Goal: Task Accomplishment & Management: Use online tool/utility

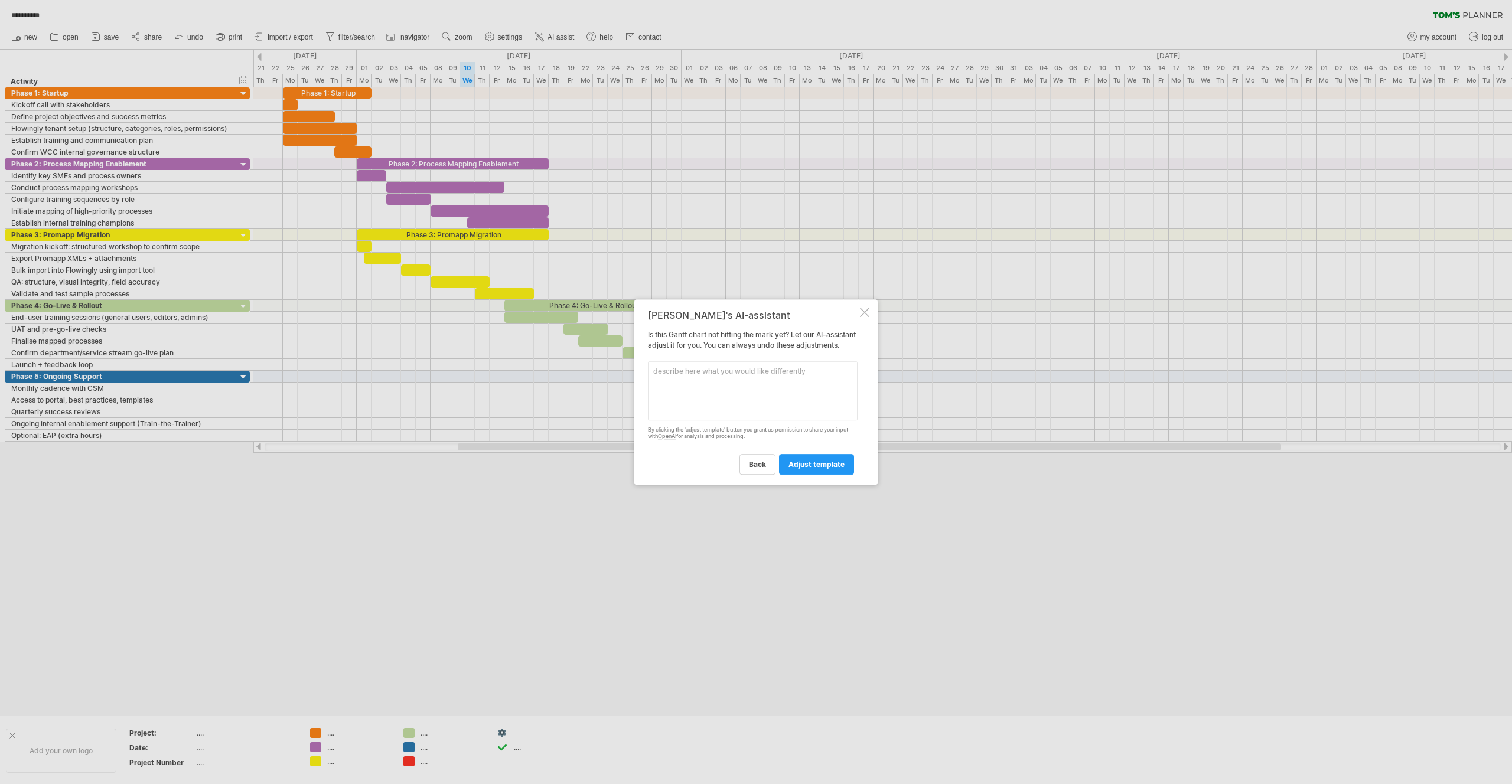
click at [718, 387] on textarea at bounding box center [752, 391] width 210 height 59
type textarea "o"
type textarea "i would like to move all activites so the plan begins on the [DATE]"
click at [824, 469] on span "adjust template" at bounding box center [816, 463] width 56 height 9
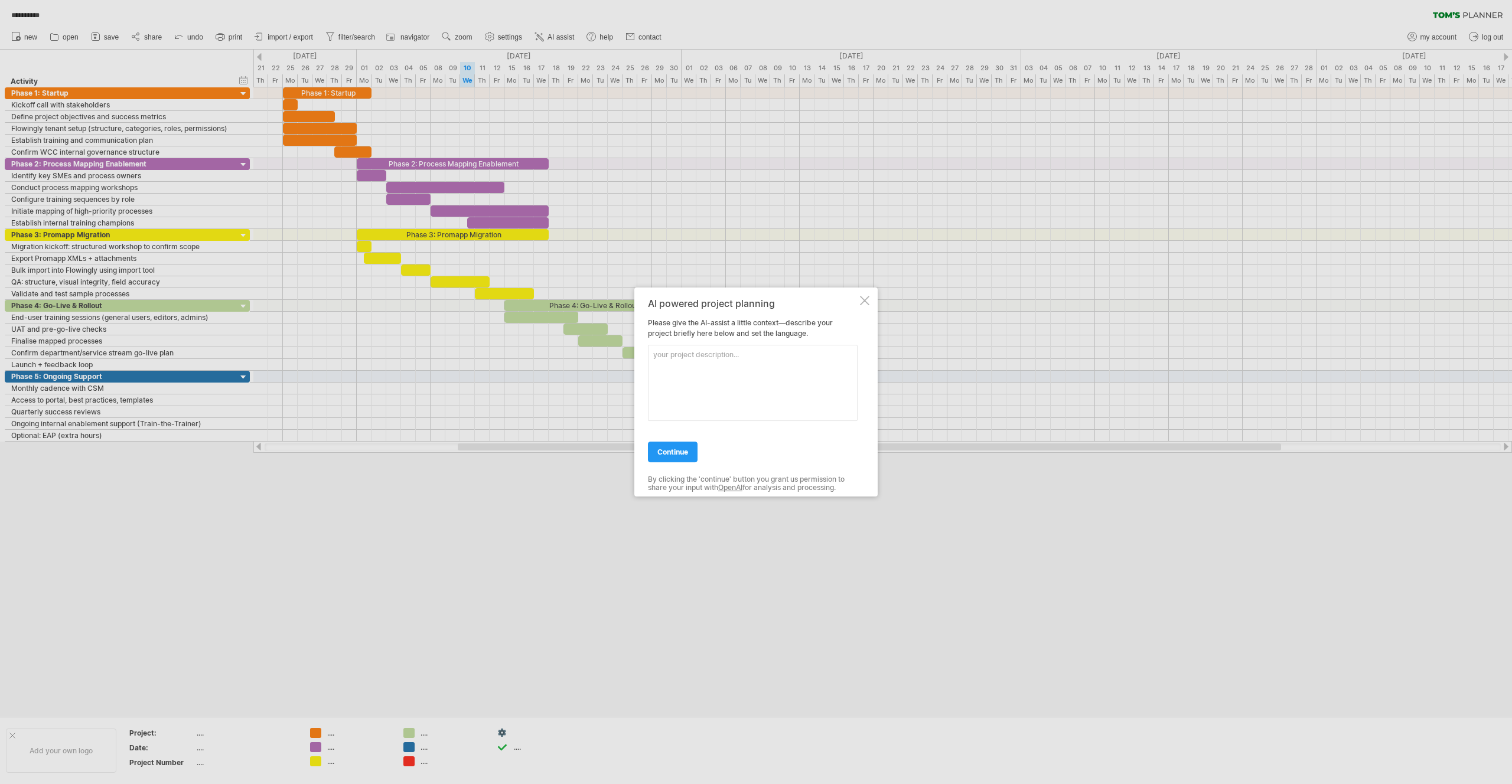
click at [863, 296] on div at bounding box center [864, 301] width 9 height 9
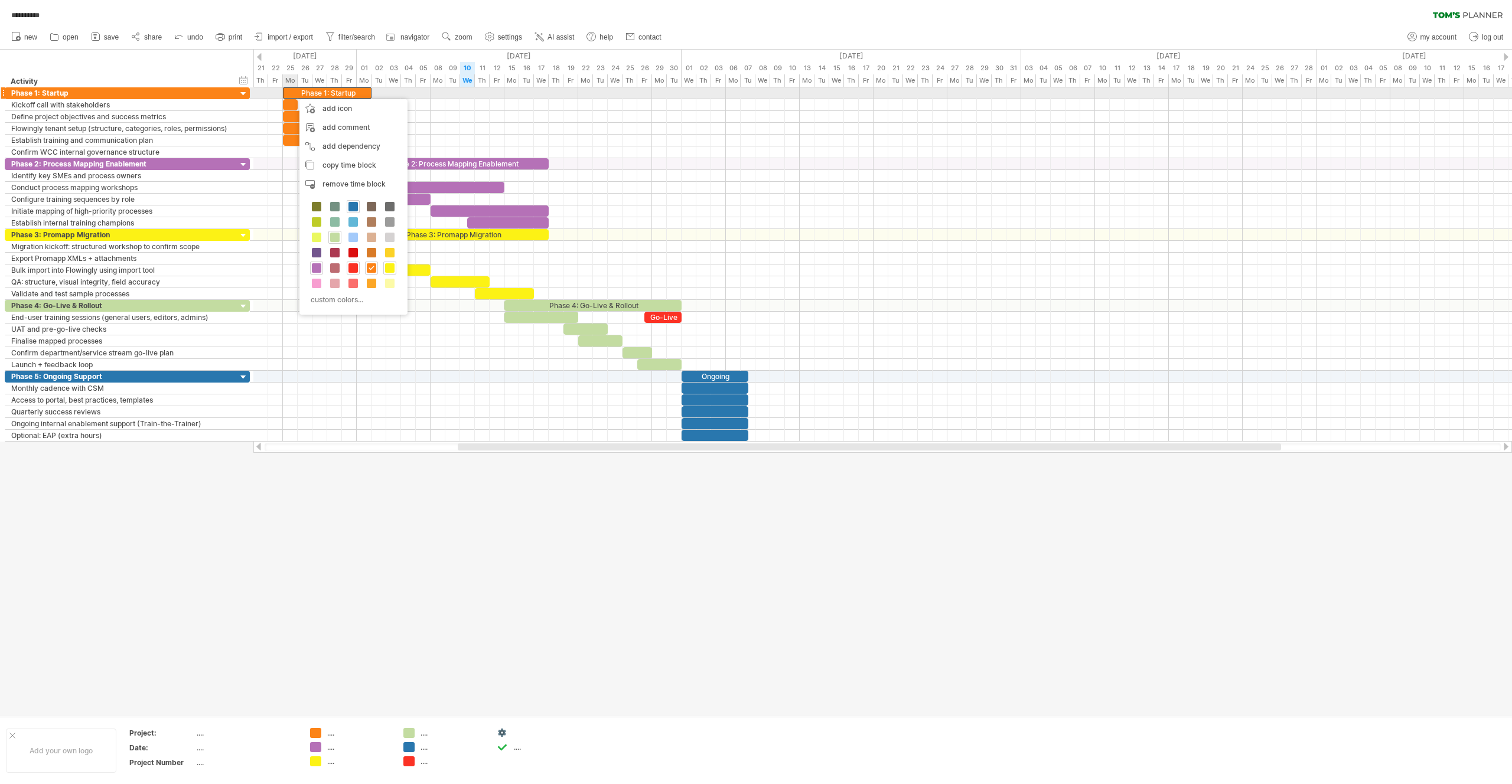
click at [293, 93] on div "Phase 1: Startup" at bounding box center [327, 93] width 88 height 11
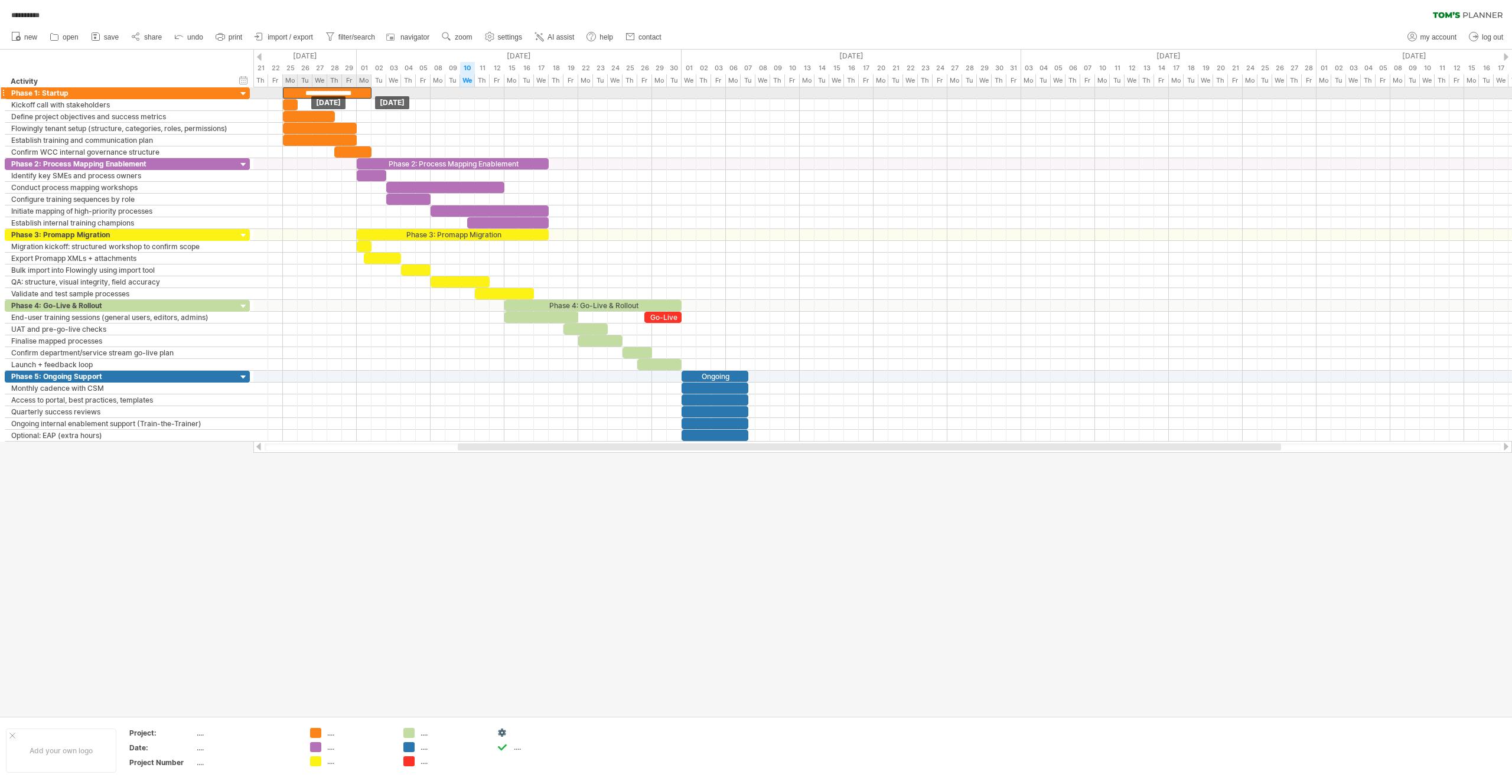
click at [296, 95] on div "**********" at bounding box center [327, 93] width 88 height 11
drag, startPoint x: 278, startPoint y: 87, endPoint x: 280, endPoint y: 99, distance: 12.2
click at [280, 99] on div "**********" at bounding box center [882, 264] width 1258 height 354
click at [290, 93] on div "**********" at bounding box center [327, 93] width 88 height 11
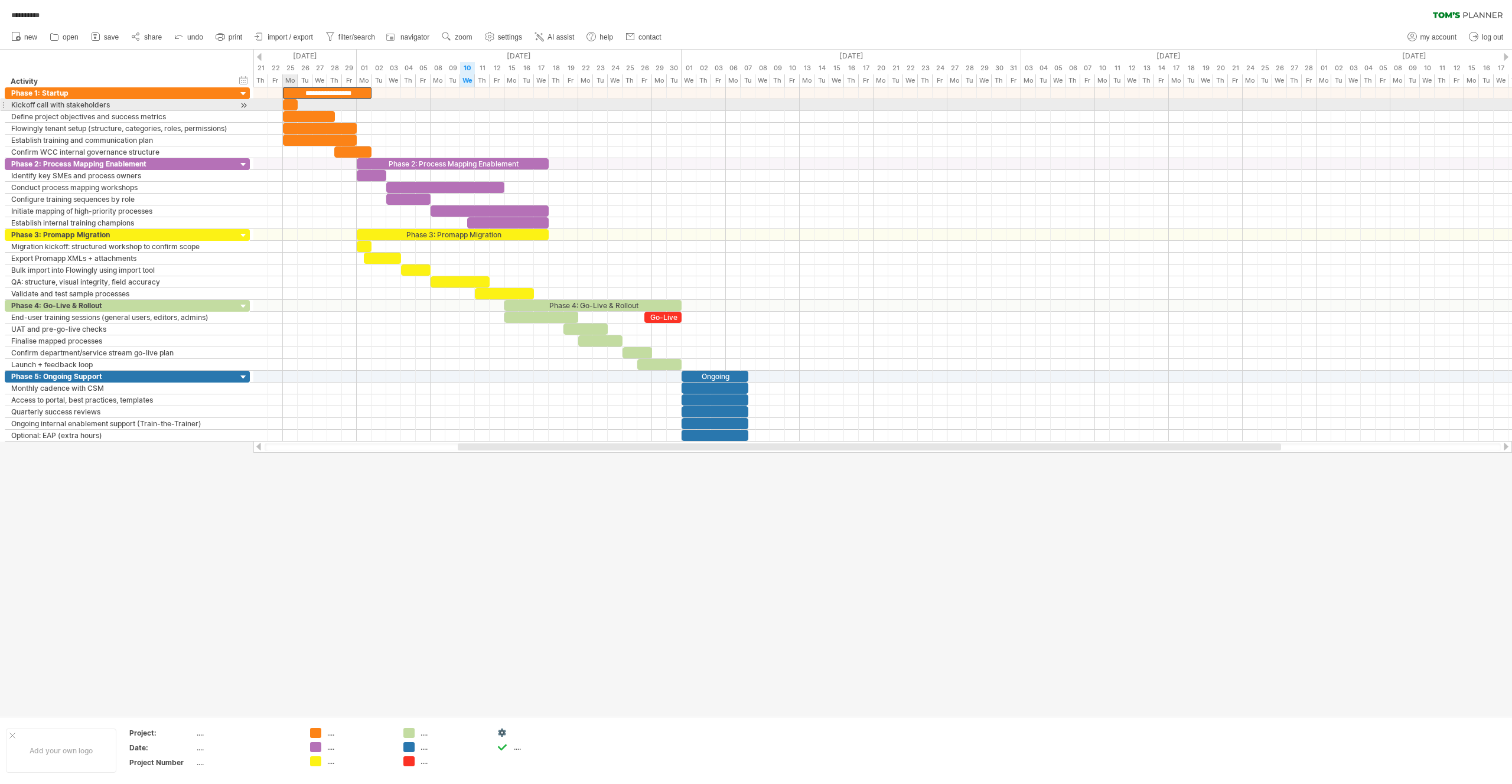
click at [290, 103] on div at bounding box center [291, 104] width 15 height 11
click at [293, 114] on div at bounding box center [309, 117] width 52 height 11
click at [293, 122] on div at bounding box center [320, 128] width 74 height 11
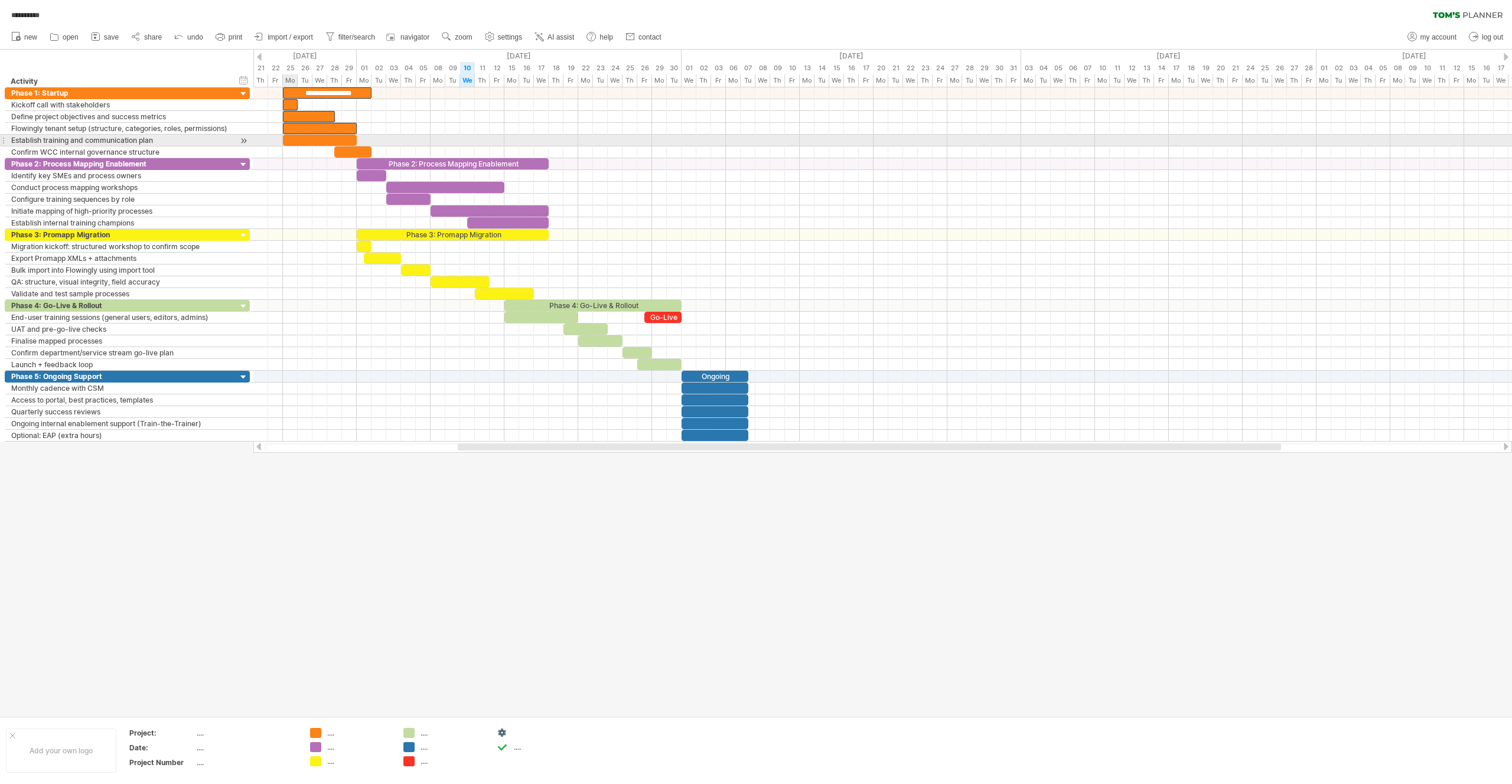
click at [293, 137] on div at bounding box center [320, 140] width 74 height 11
click at [357, 154] on div at bounding box center [352, 152] width 37 height 11
click at [368, 161] on div "Phase 2: Process Mapping Enablement" at bounding box center [453, 164] width 192 height 11
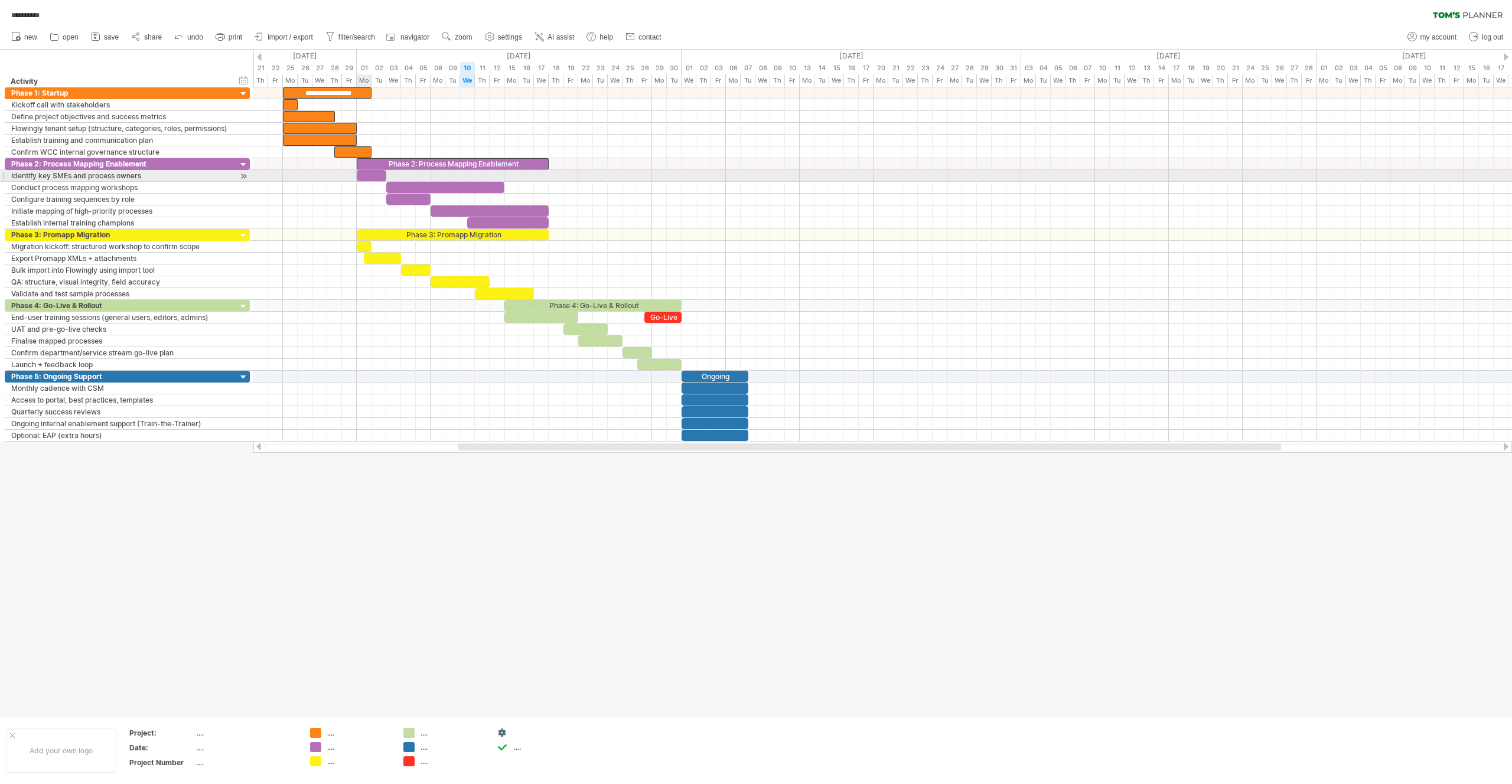
click at [369, 174] on div at bounding box center [371, 176] width 29 height 11
click at [423, 188] on div at bounding box center [445, 188] width 118 height 11
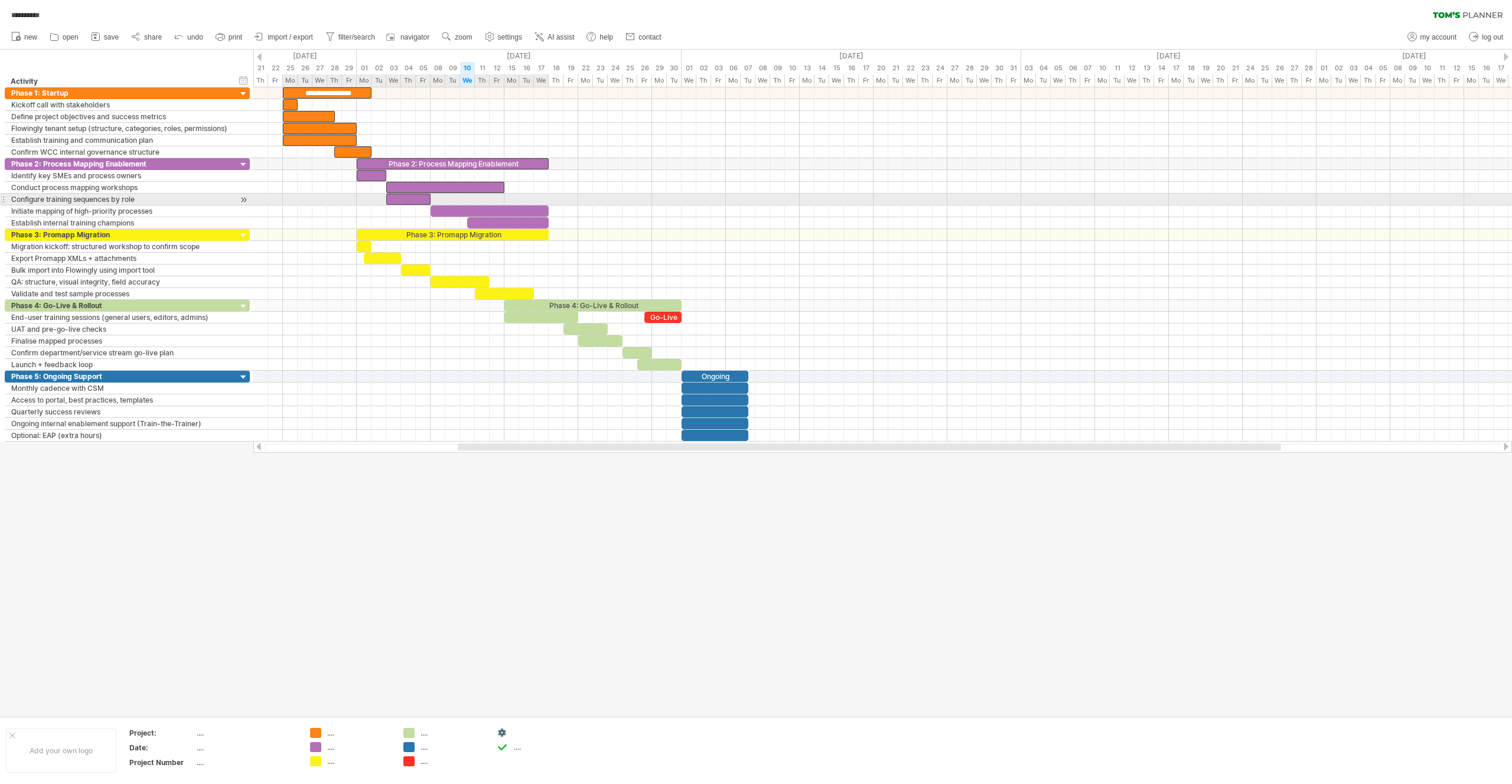
click at [418, 196] on div at bounding box center [408, 199] width 45 height 11
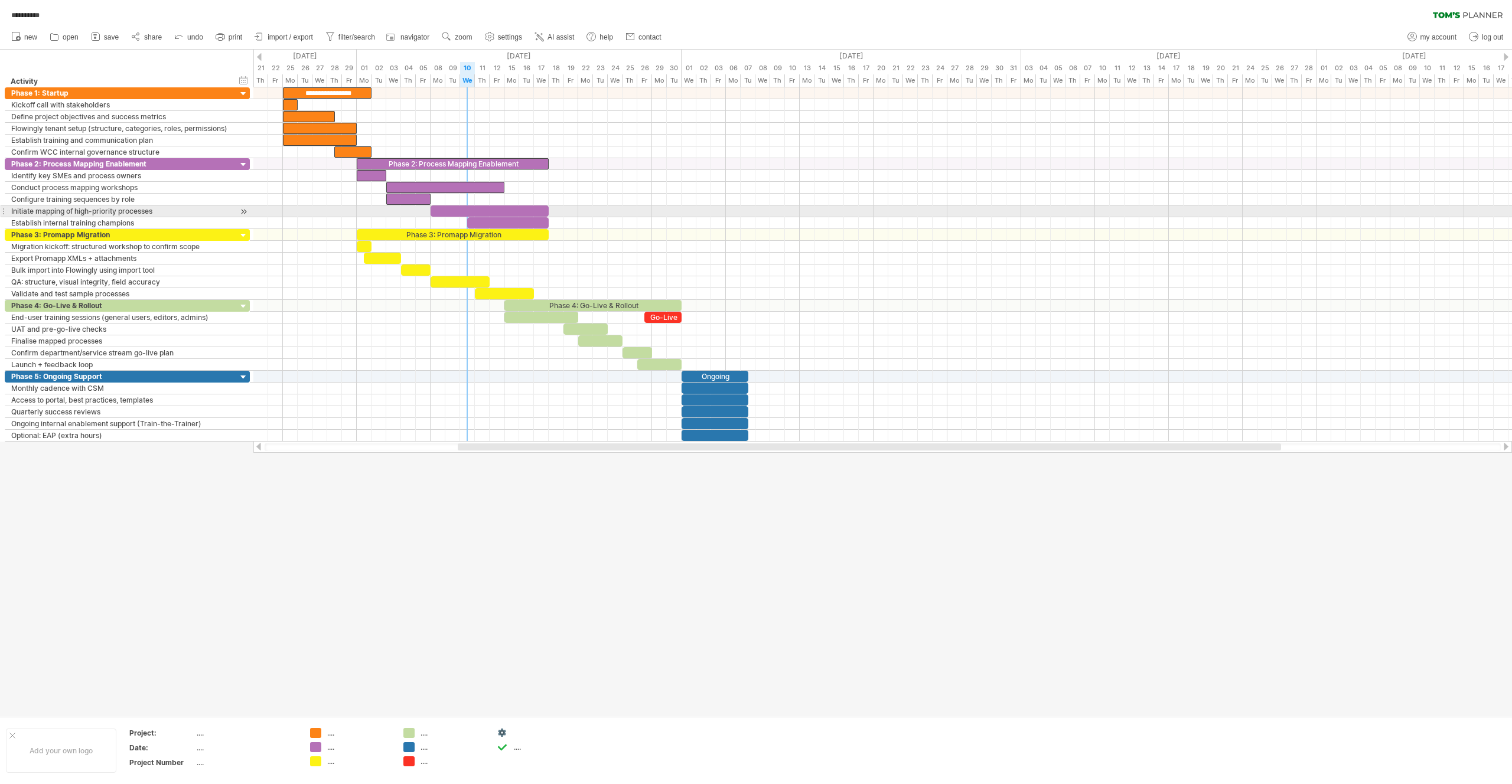
click at [462, 213] on div at bounding box center [489, 211] width 118 height 11
click at [499, 221] on div at bounding box center [508, 223] width 82 height 11
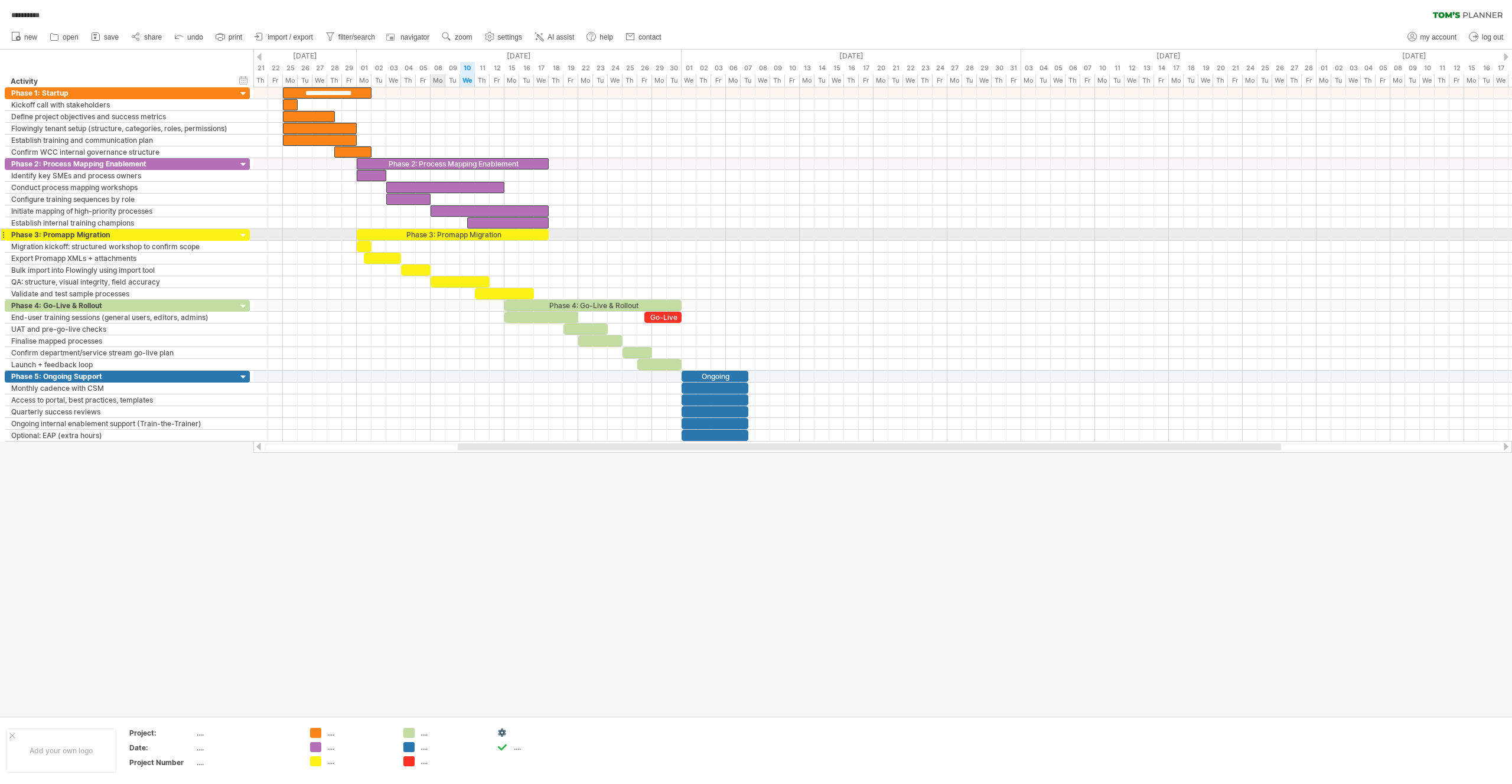
click at [428, 235] on div "Phase 3: Promapp Migration" at bounding box center [453, 234] width 192 height 11
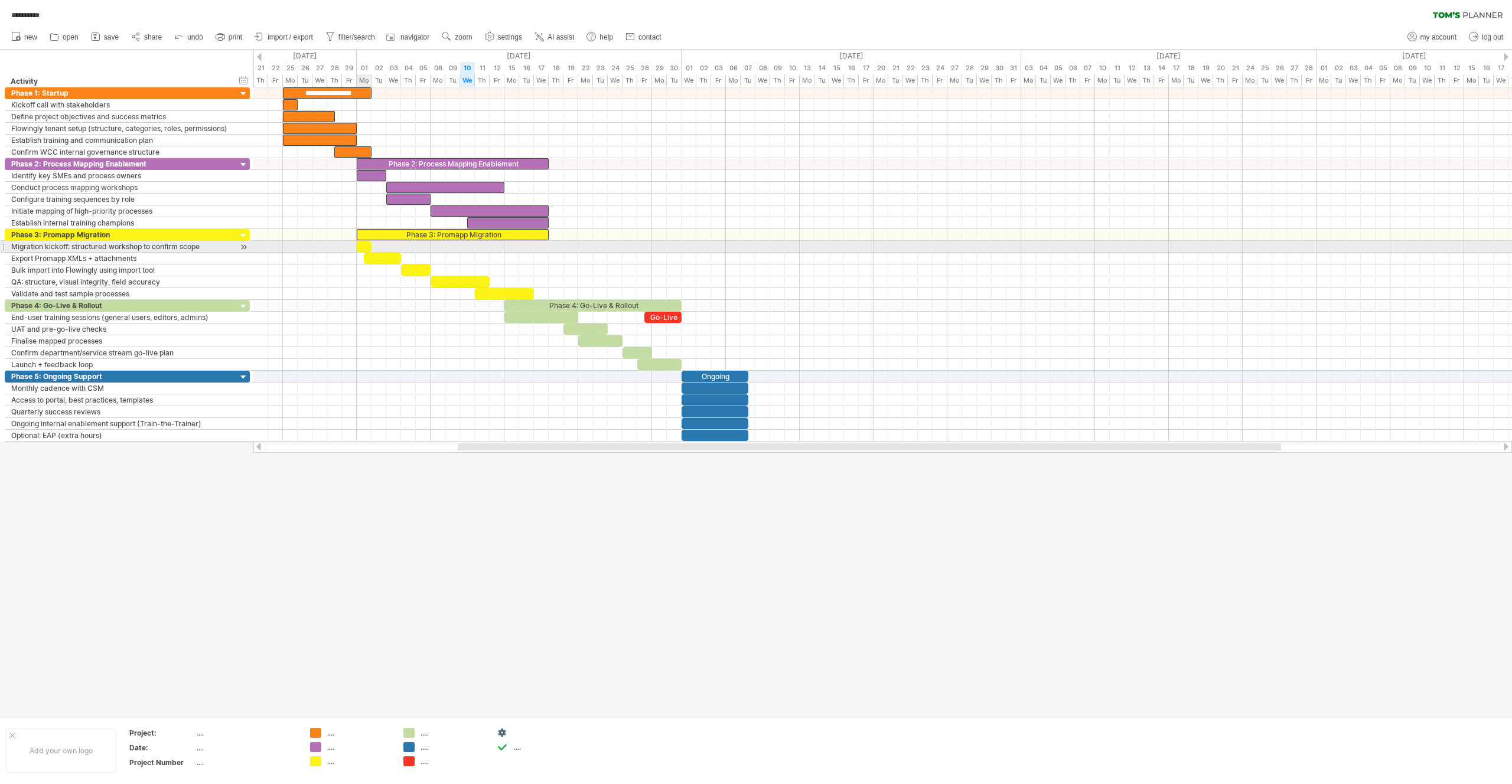
click at [360, 249] on div at bounding box center [365, 247] width 15 height 11
click at [379, 254] on div at bounding box center [382, 258] width 37 height 11
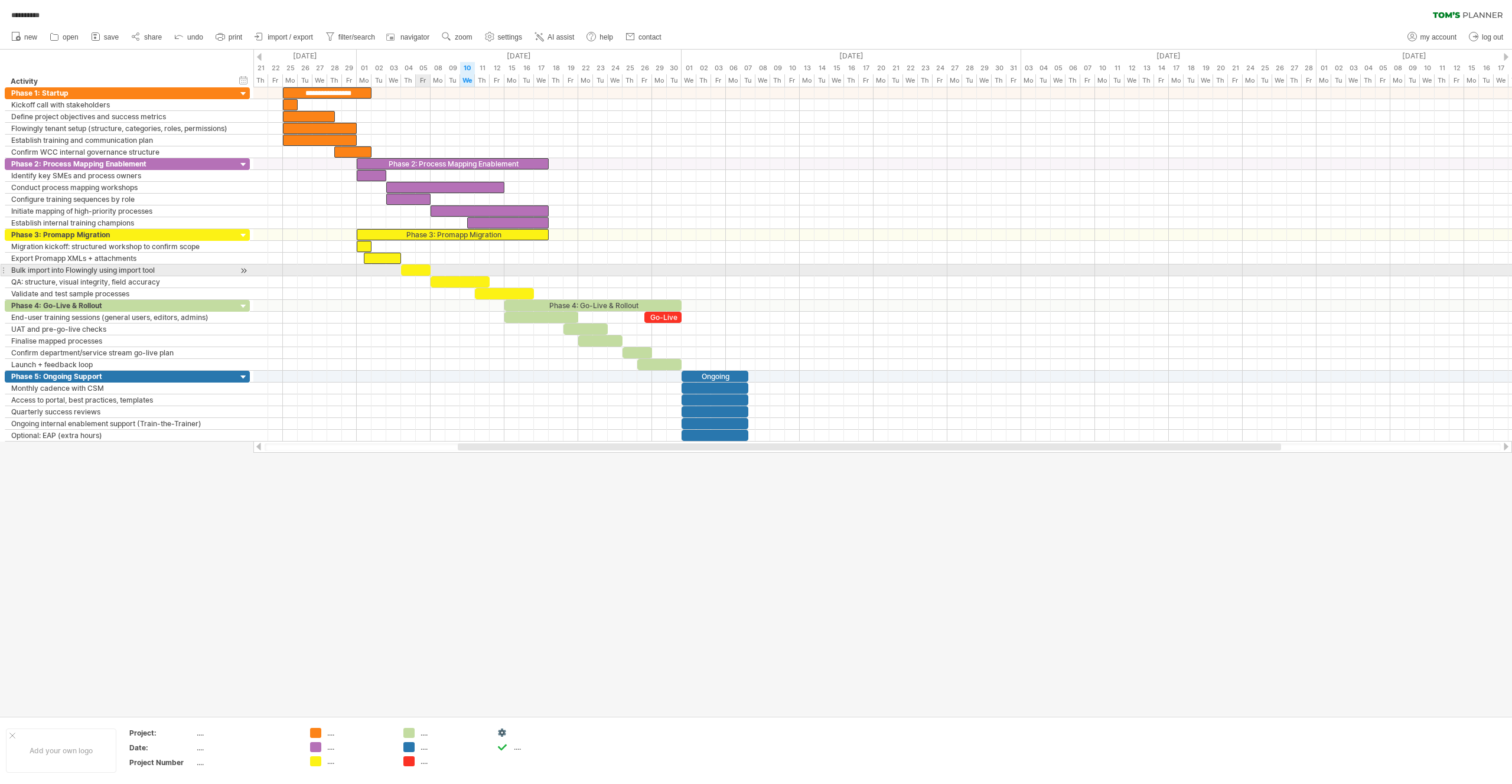
click at [423, 271] on div at bounding box center [415, 271] width 29 height 11
click at [477, 280] on div at bounding box center [460, 282] width 59 height 11
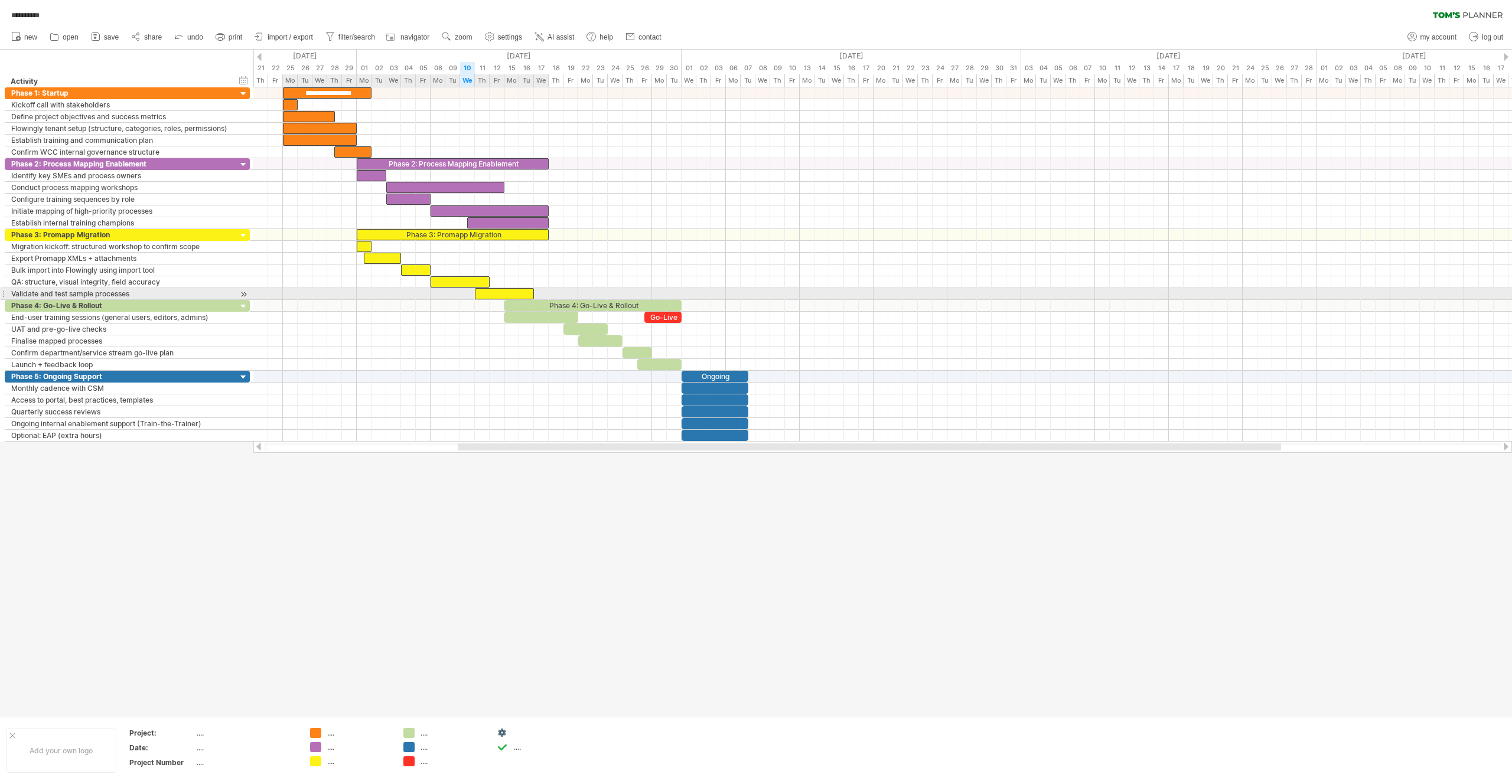
click at [490, 290] on div at bounding box center [504, 293] width 59 height 11
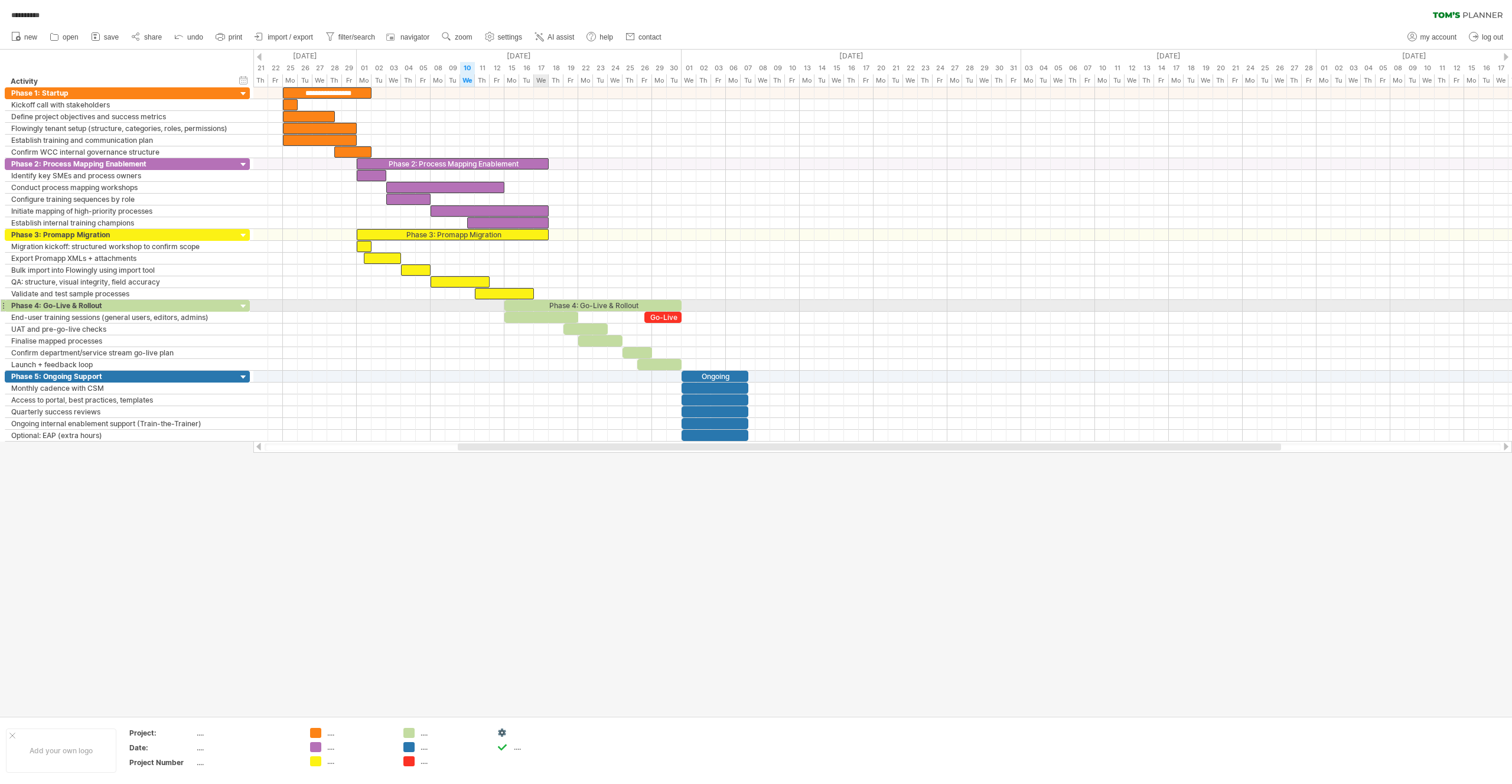
click at [539, 308] on div "Phase 4: Go-Live & Rollout" at bounding box center [593, 306] width 178 height 11
click at [539, 313] on div at bounding box center [541, 317] width 74 height 11
click at [672, 319] on div "Go-Live" at bounding box center [662, 317] width 37 height 11
click at [585, 327] on div at bounding box center [585, 329] width 45 height 11
click at [597, 343] on div at bounding box center [600, 341] width 45 height 11
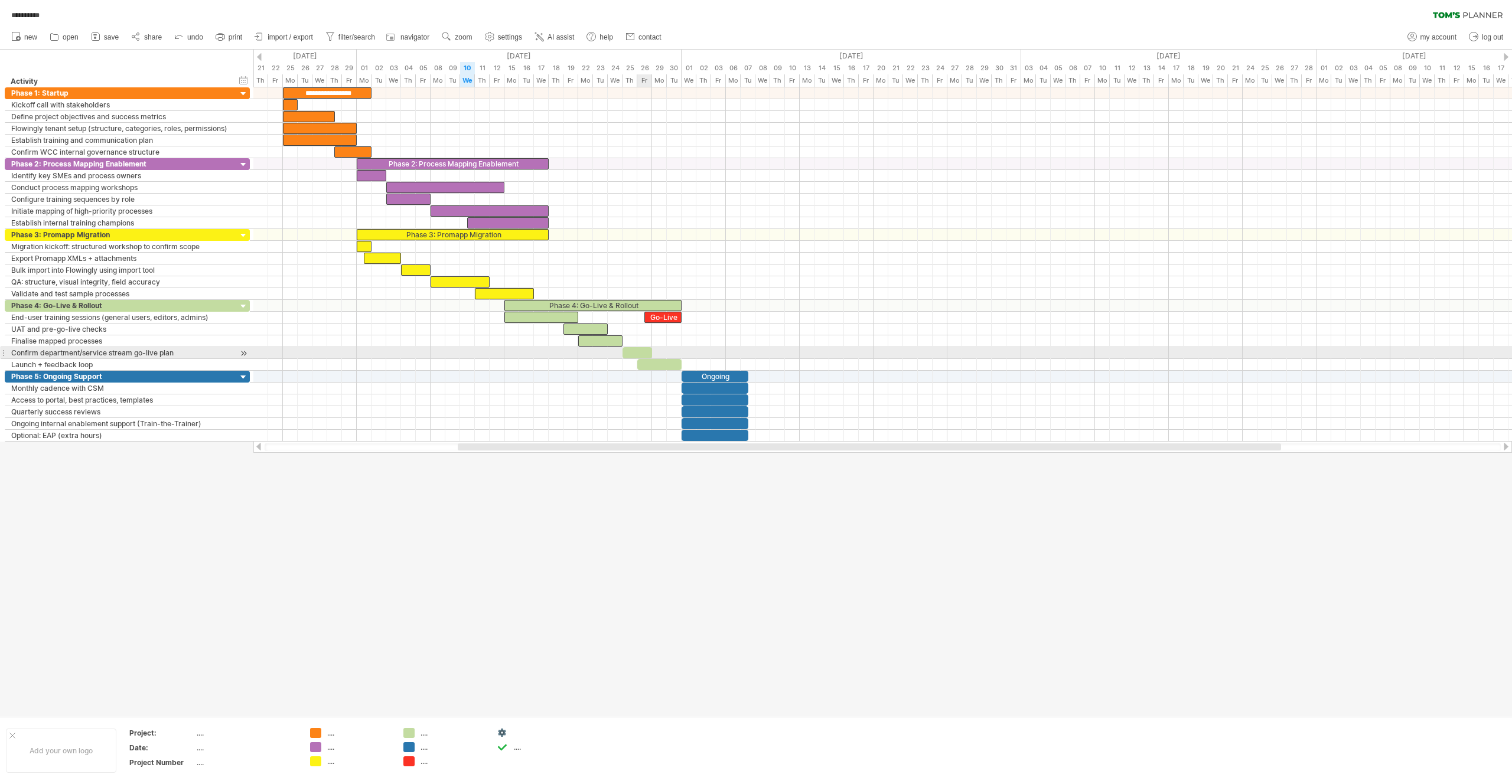
click at [638, 352] on div at bounding box center [636, 353] width 29 height 11
click at [652, 365] on div at bounding box center [659, 364] width 45 height 11
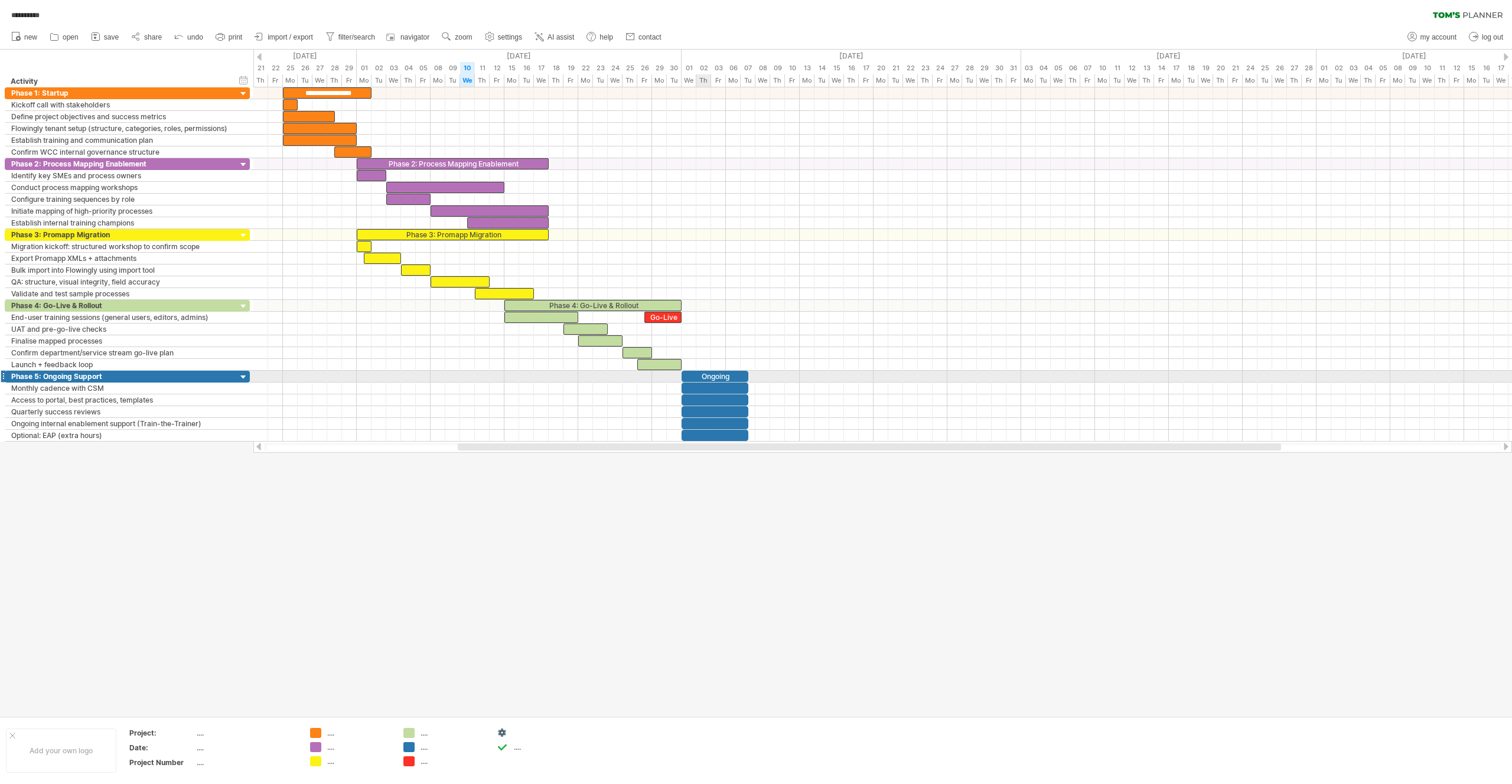
click at [697, 374] on div "Ongoing" at bounding box center [715, 377] width 66 height 11
click at [698, 386] on div at bounding box center [715, 388] width 66 height 11
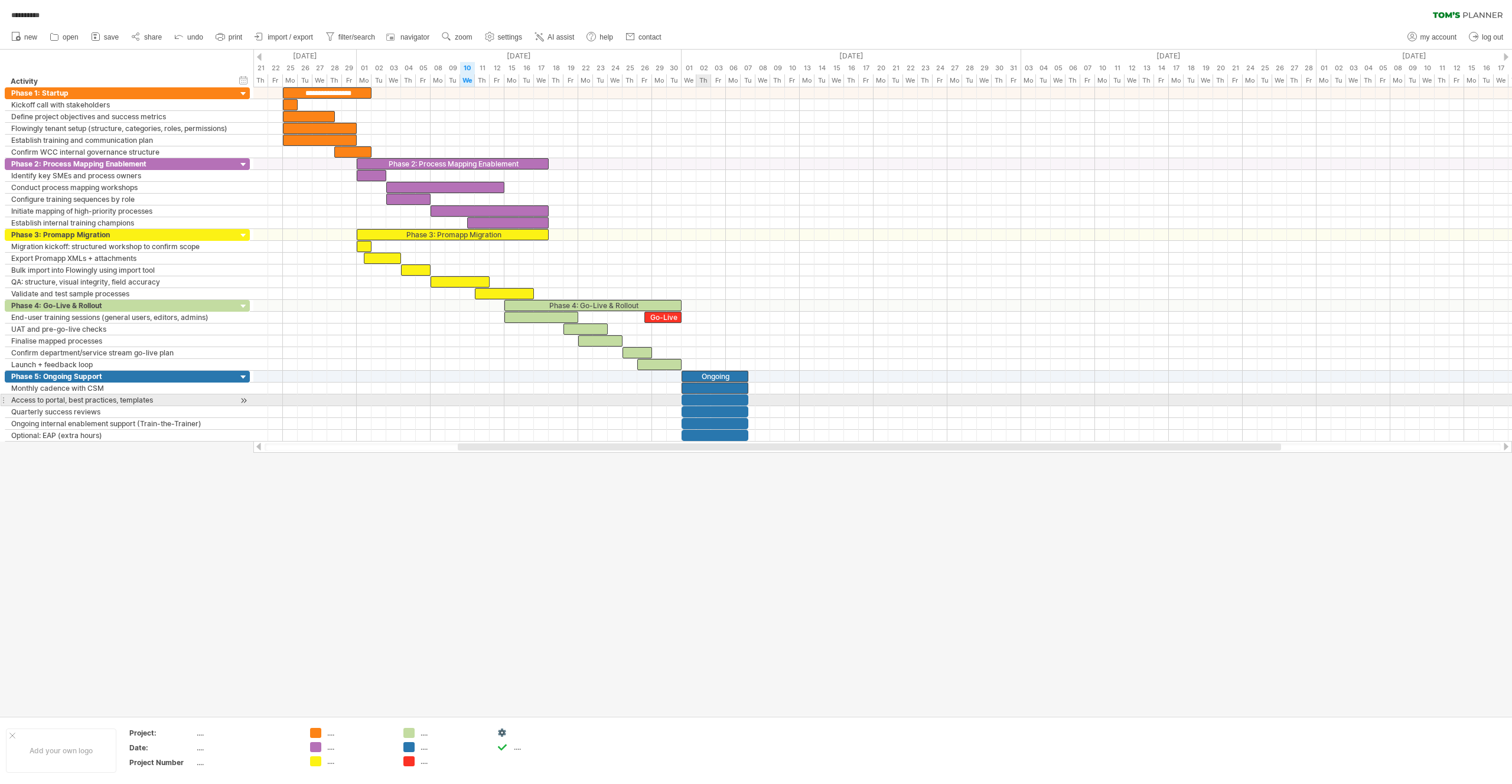
click at [702, 401] on div at bounding box center [715, 400] width 66 height 11
click at [702, 409] on div at bounding box center [715, 412] width 66 height 11
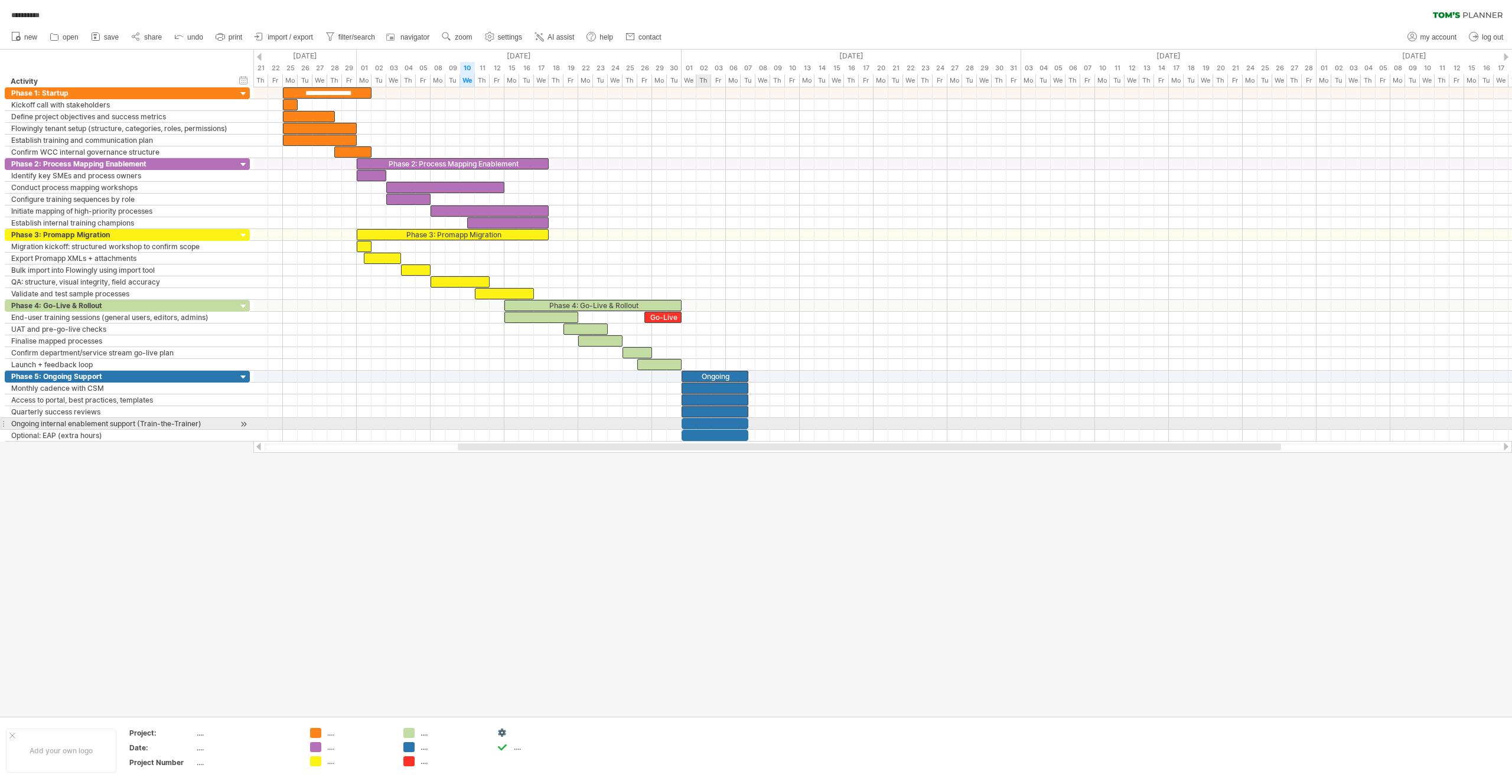
click at [704, 420] on div at bounding box center [715, 423] width 66 height 11
click at [702, 433] on div at bounding box center [715, 436] width 66 height 11
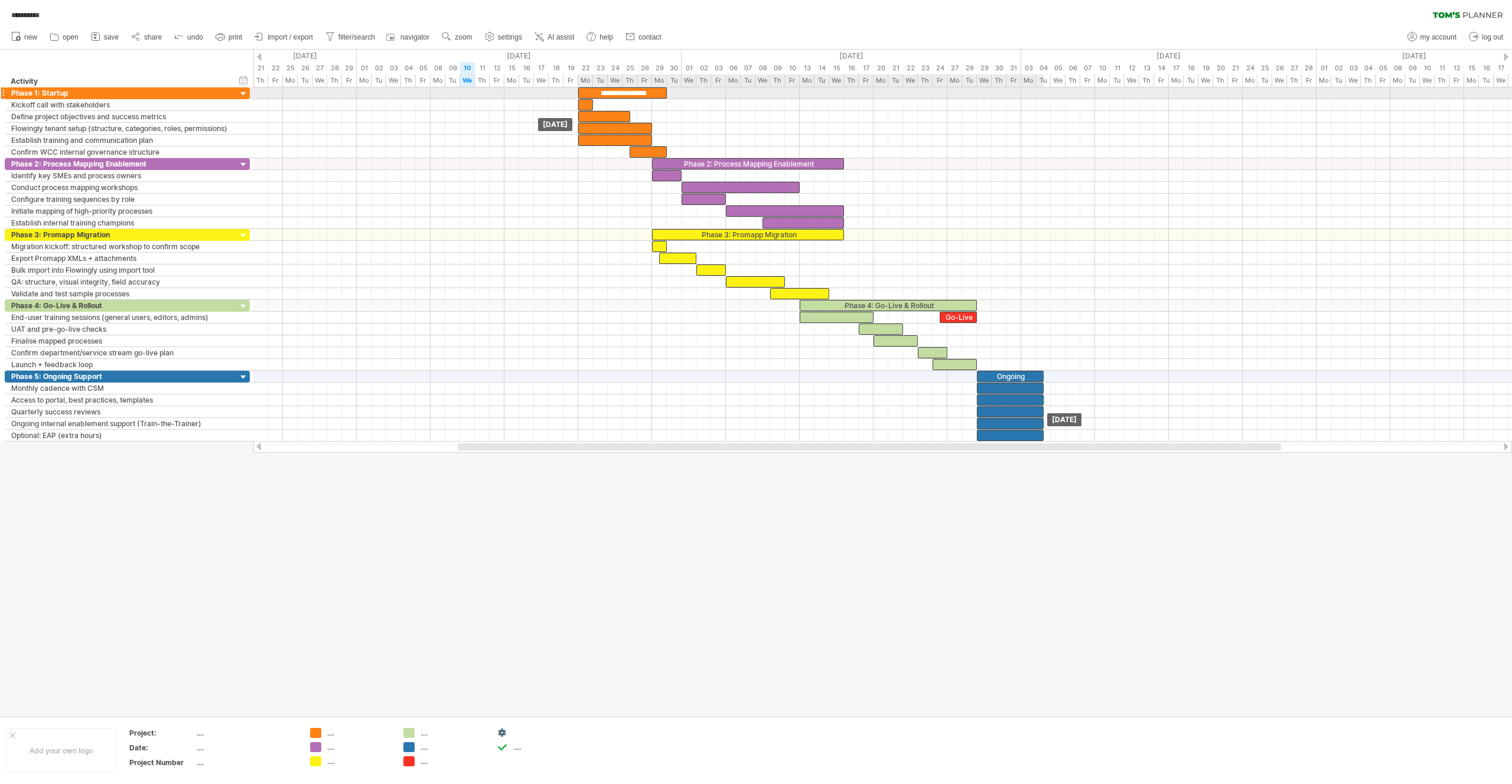
drag, startPoint x: 323, startPoint y: 93, endPoint x: 621, endPoint y: 92, distance: 298.0
click at [621, 92] on div "**********" at bounding box center [622, 93] width 88 height 11
click at [657, 234] on div "Phase 3: Promapp Migration" at bounding box center [748, 234] width 192 height 11
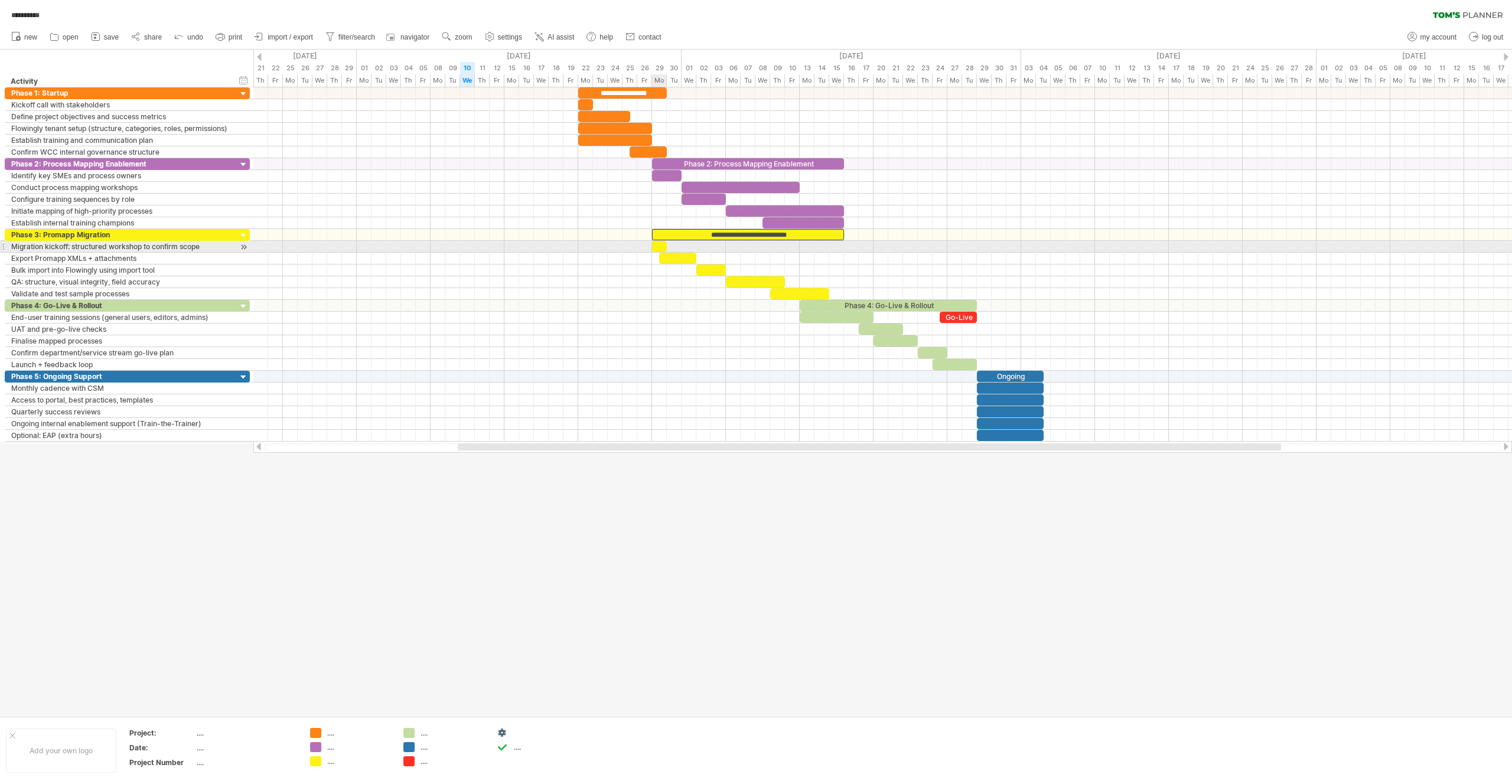
click at [655, 246] on div at bounding box center [660, 247] width 15 height 11
click at [666, 257] on div at bounding box center [677, 258] width 37 height 11
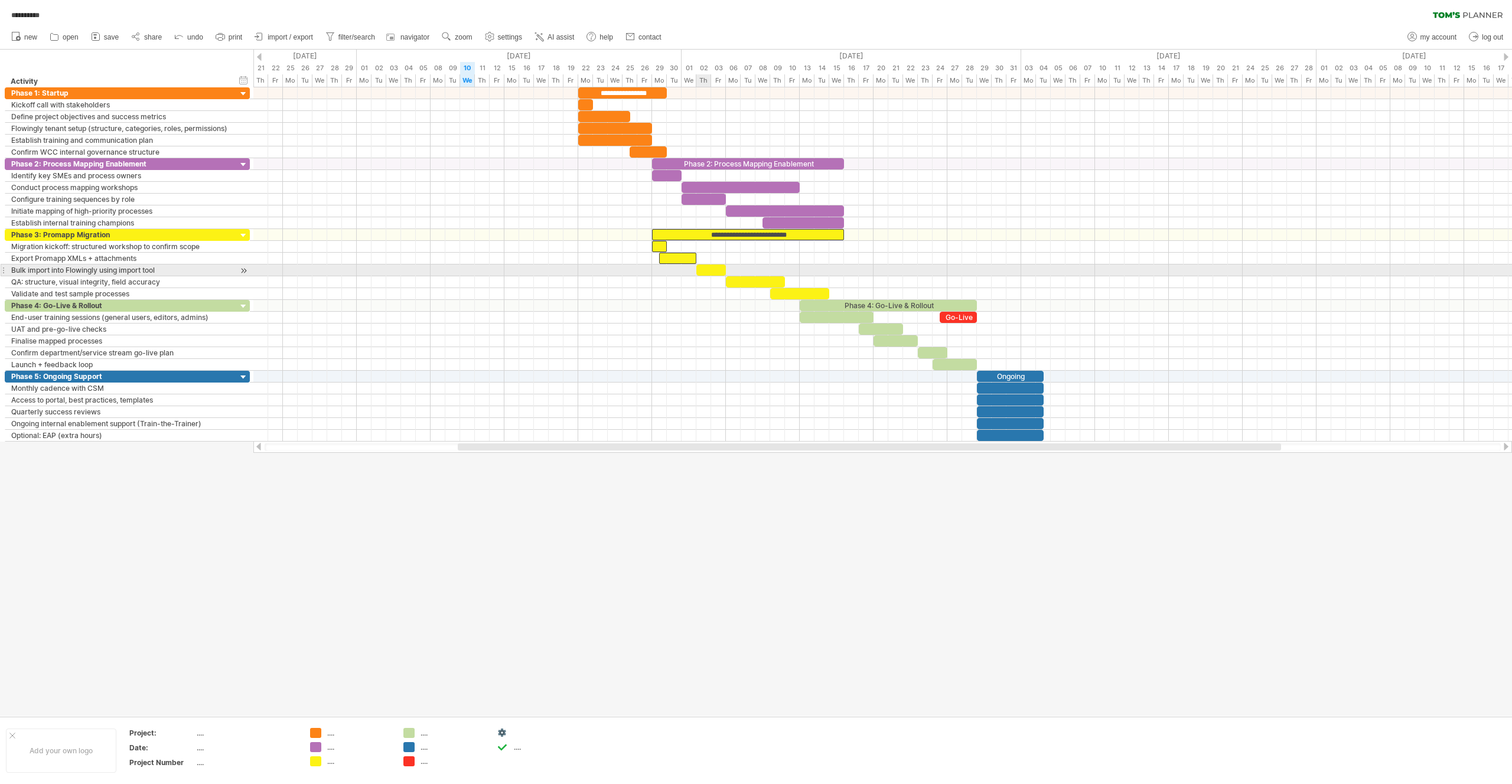
click at [700, 268] on div at bounding box center [710, 271] width 29 height 11
click at [740, 278] on div at bounding box center [755, 282] width 59 height 11
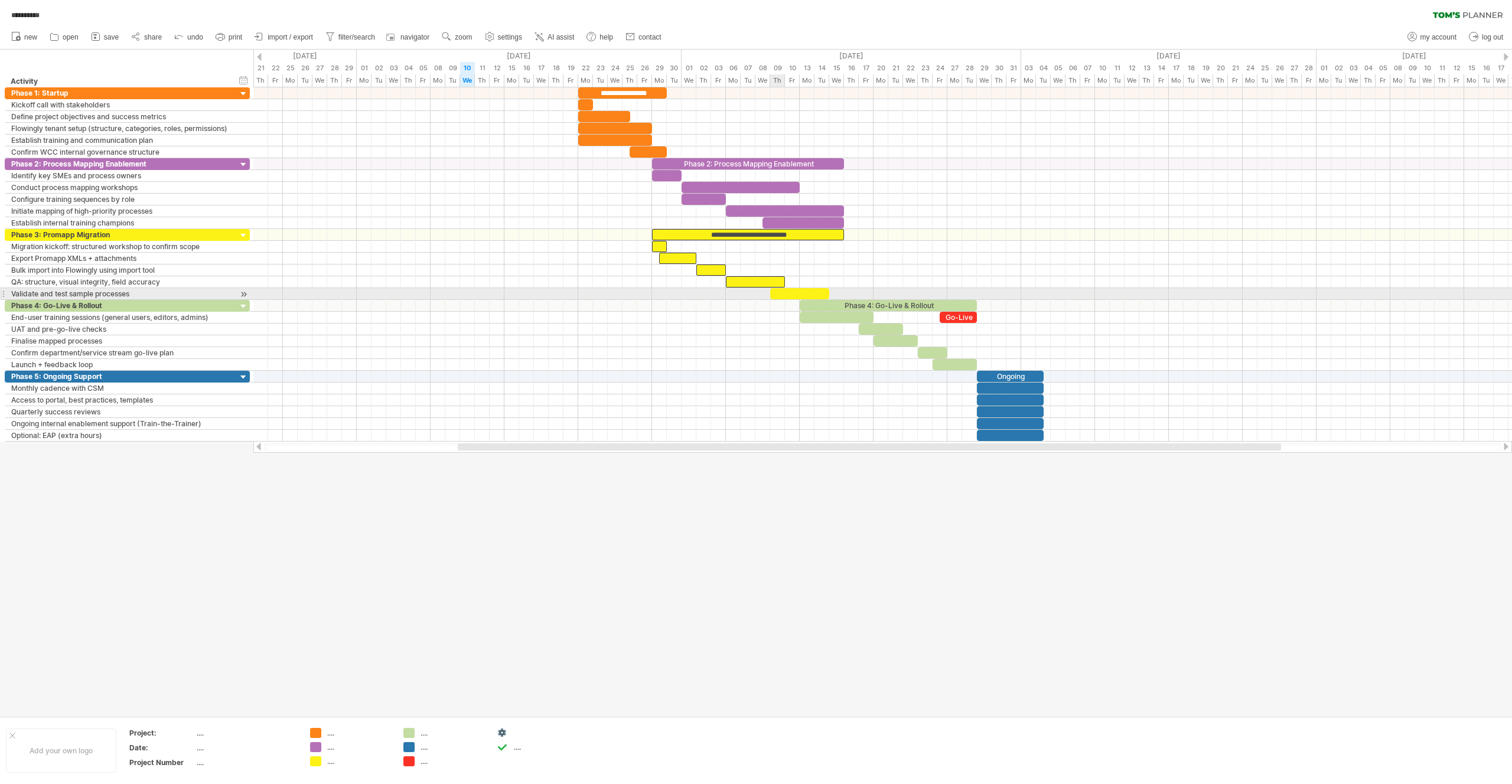
click at [779, 290] on div at bounding box center [800, 293] width 59 height 11
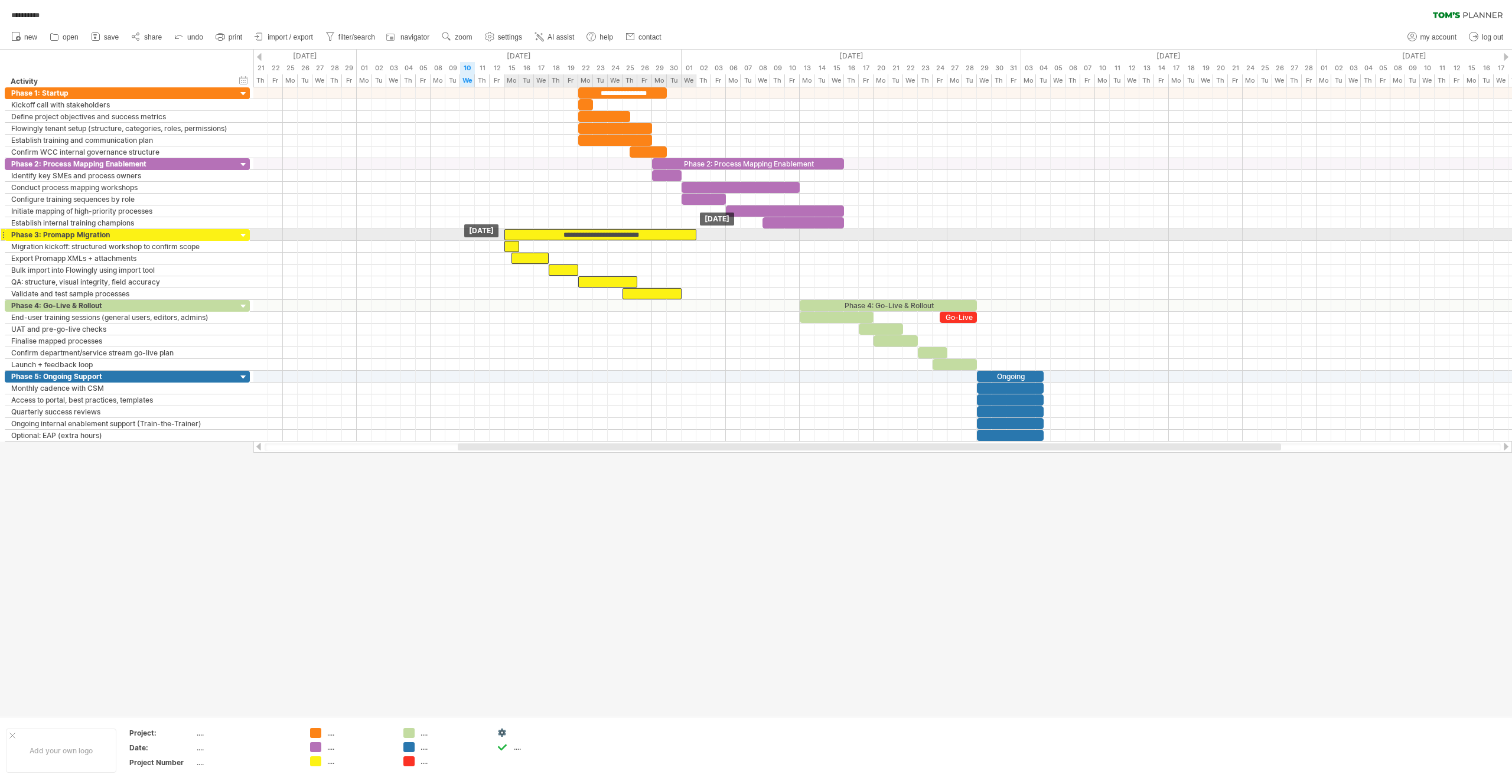
drag, startPoint x: 689, startPoint y: 234, endPoint x: 543, endPoint y: 233, distance: 146.0
click at [543, 233] on div "**********" at bounding box center [600, 234] width 192 height 11
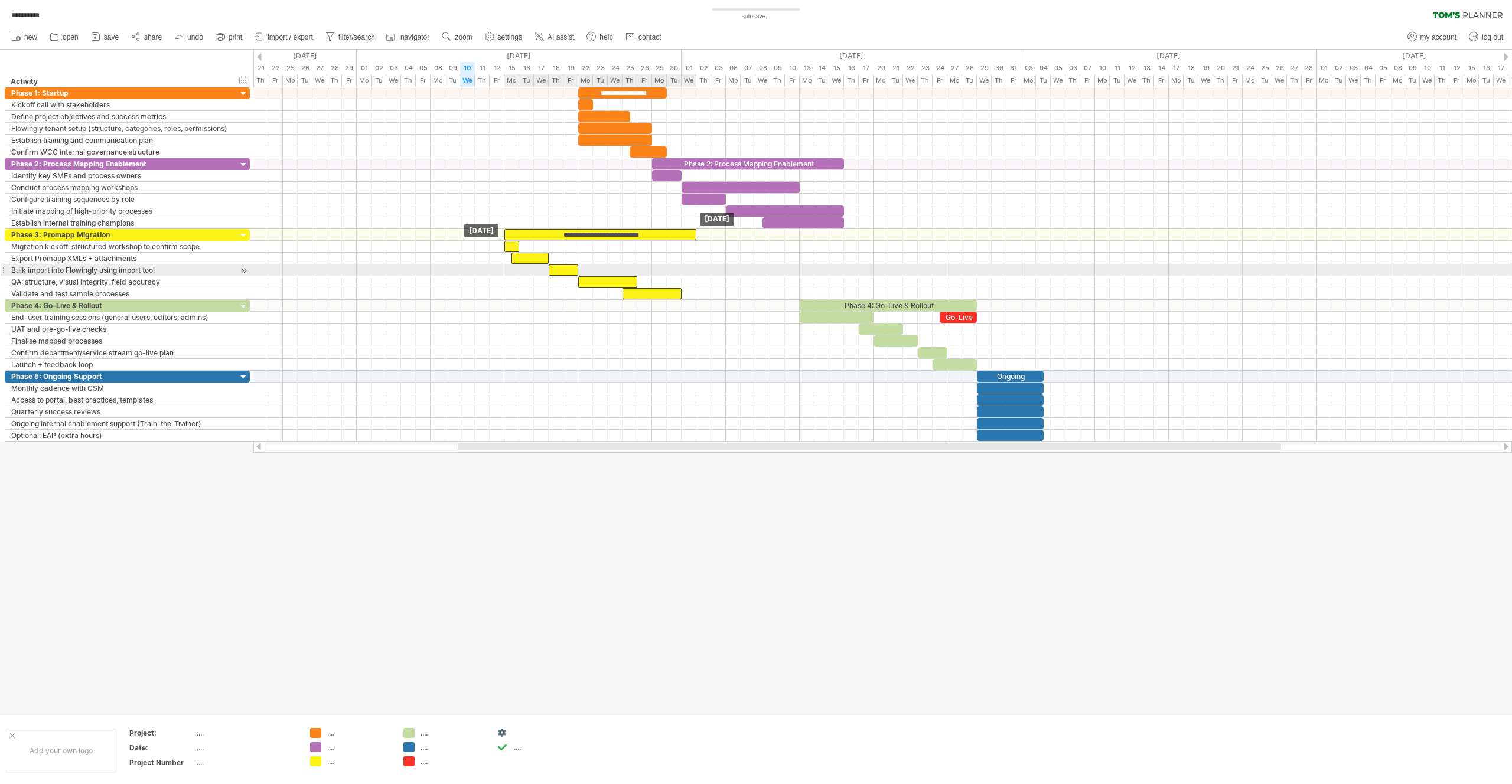
click at [569, 268] on div at bounding box center [563, 271] width 29 height 11
click at [592, 265] on div at bounding box center [882, 271] width 1258 height 11
drag, startPoint x: 570, startPoint y: 270, endPoint x: 640, endPoint y: 272, distance: 70.0
click at [640, 272] on div at bounding box center [629, 271] width 29 height 11
drag, startPoint x: 619, startPoint y: 283, endPoint x: 666, endPoint y: 283, distance: 47.0
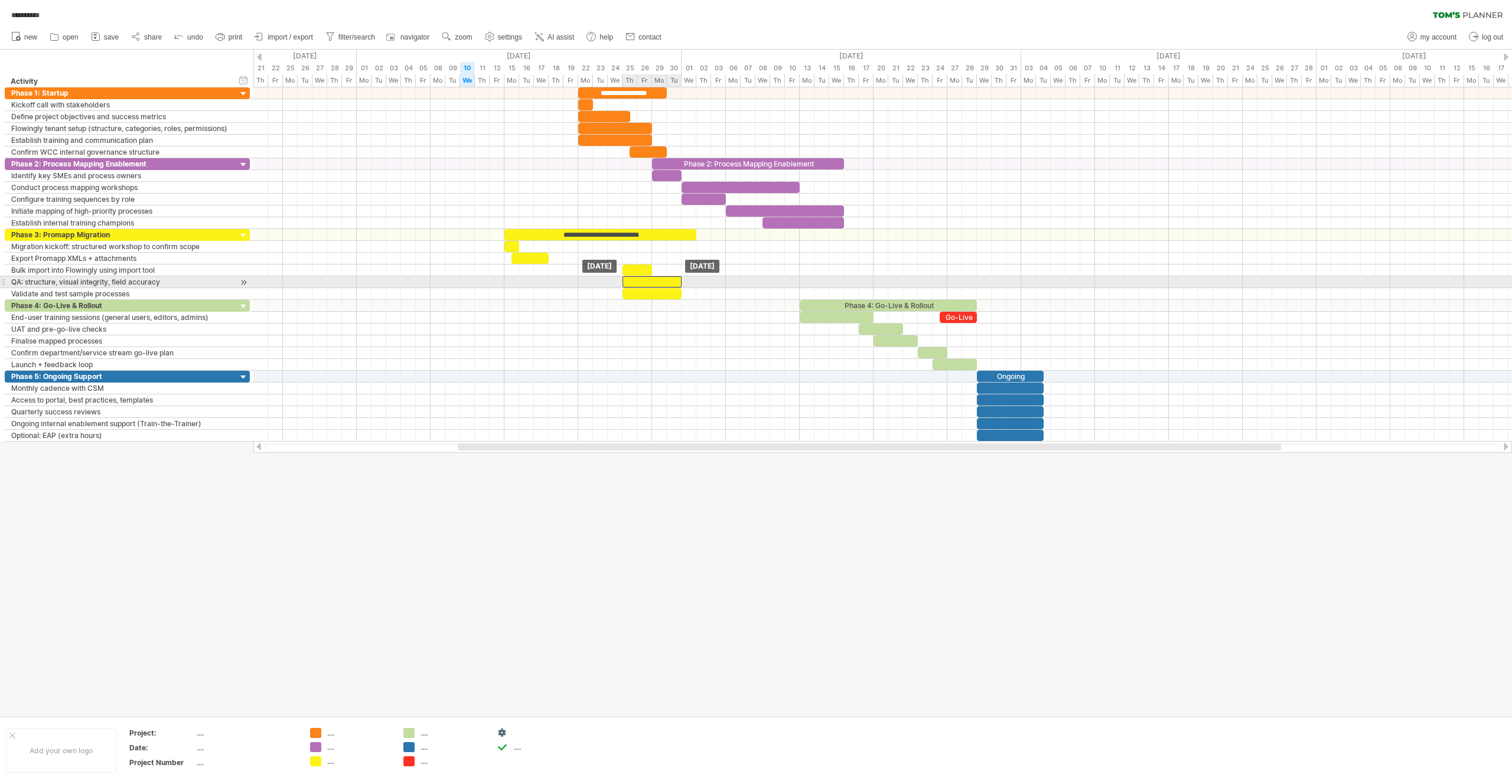
click at [666, 283] on div at bounding box center [652, 282] width 59 height 11
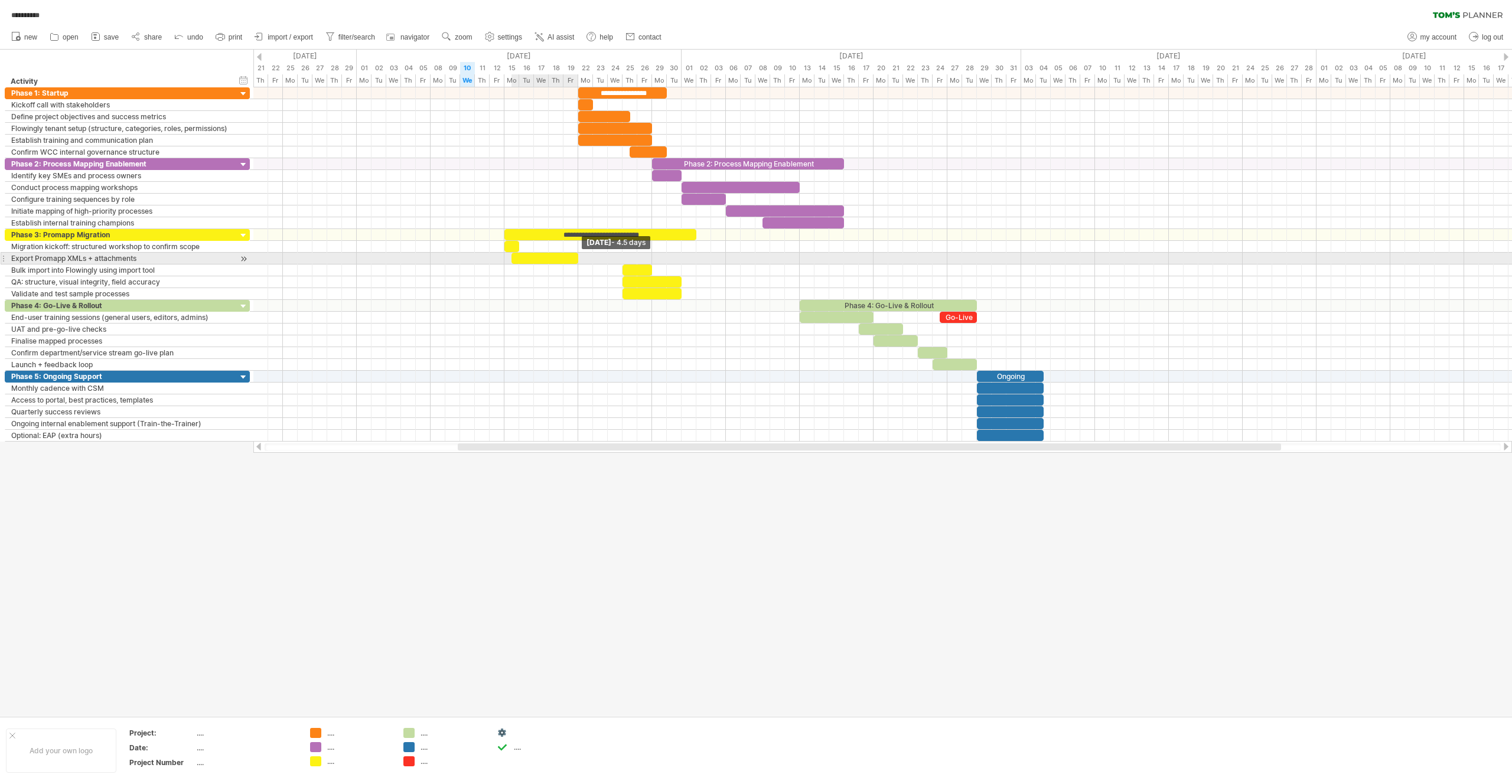
drag, startPoint x: 547, startPoint y: 260, endPoint x: 578, endPoint y: 260, distance: 31.0
click at [578, 260] on span at bounding box center [577, 258] width 5 height 11
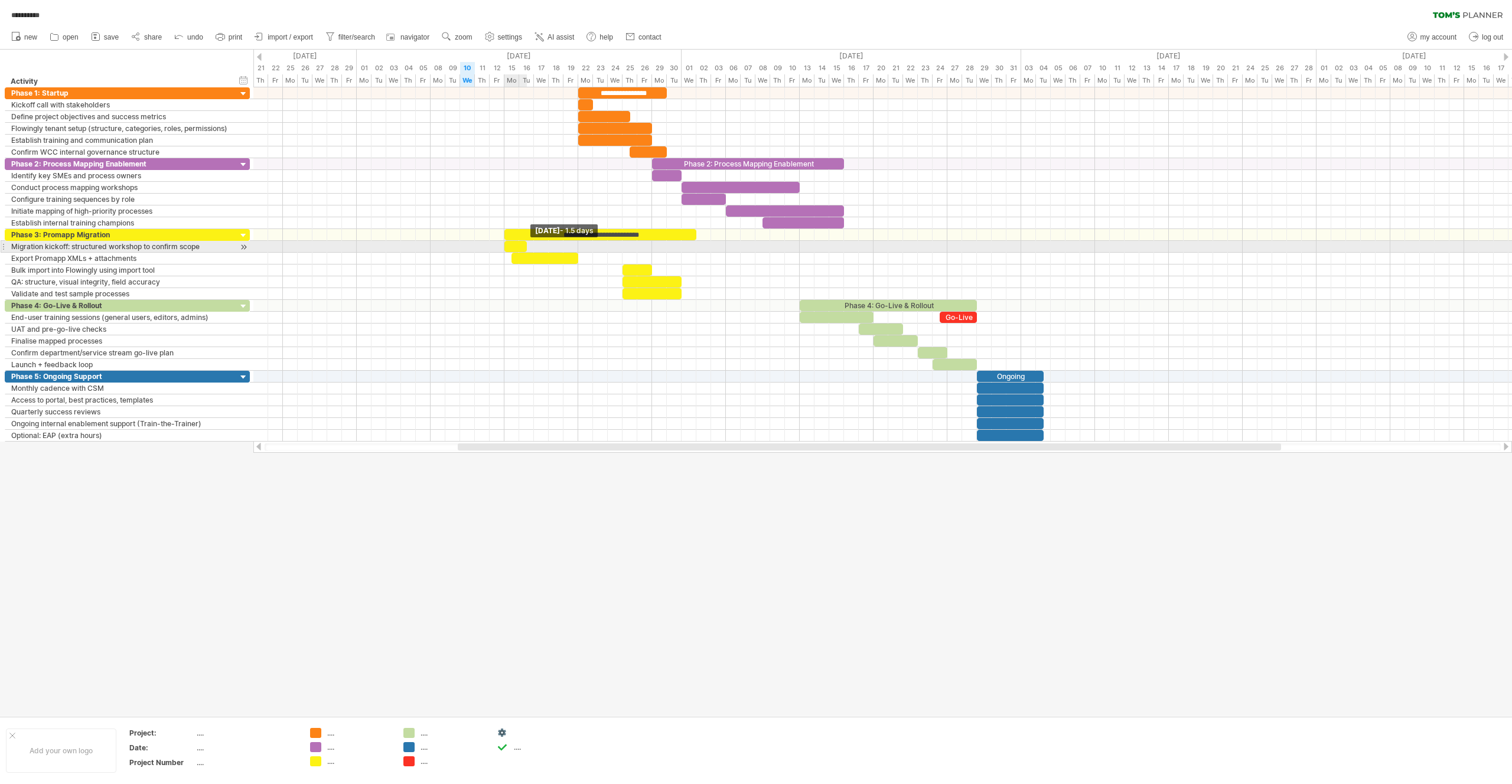
drag, startPoint x: 518, startPoint y: 248, endPoint x: 524, endPoint y: 248, distance: 6.0
click at [524, 248] on span at bounding box center [526, 247] width 5 height 11
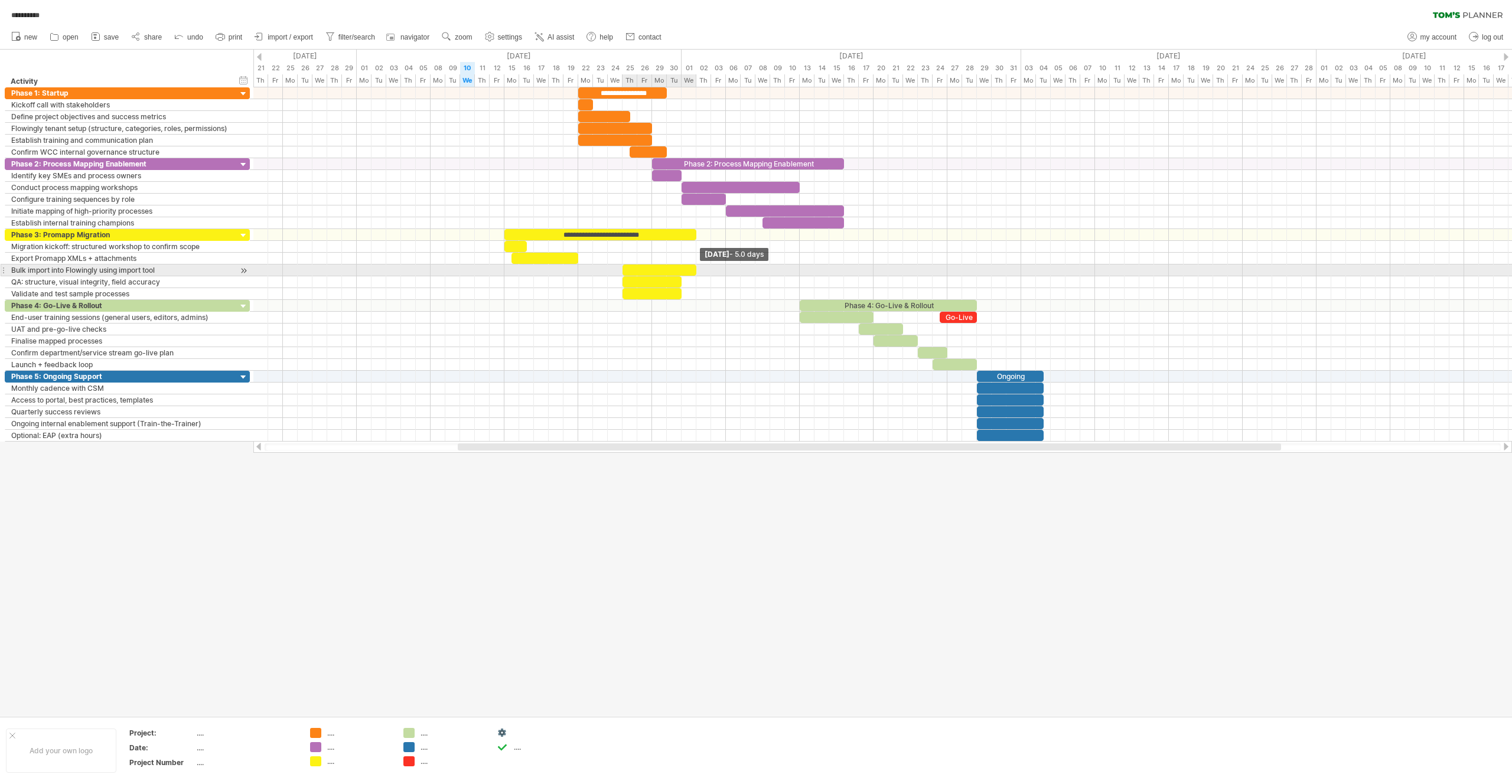
drag, startPoint x: 650, startPoint y: 271, endPoint x: 693, endPoint y: 270, distance: 43.0
click at [694, 270] on span at bounding box center [696, 271] width 5 height 11
drag, startPoint x: 655, startPoint y: 281, endPoint x: 711, endPoint y: 280, distance: 56.0
click at [711, 280] on div at bounding box center [711, 282] width 59 height 11
drag, startPoint x: 738, startPoint y: 280, endPoint x: 763, endPoint y: 283, distance: 25.2
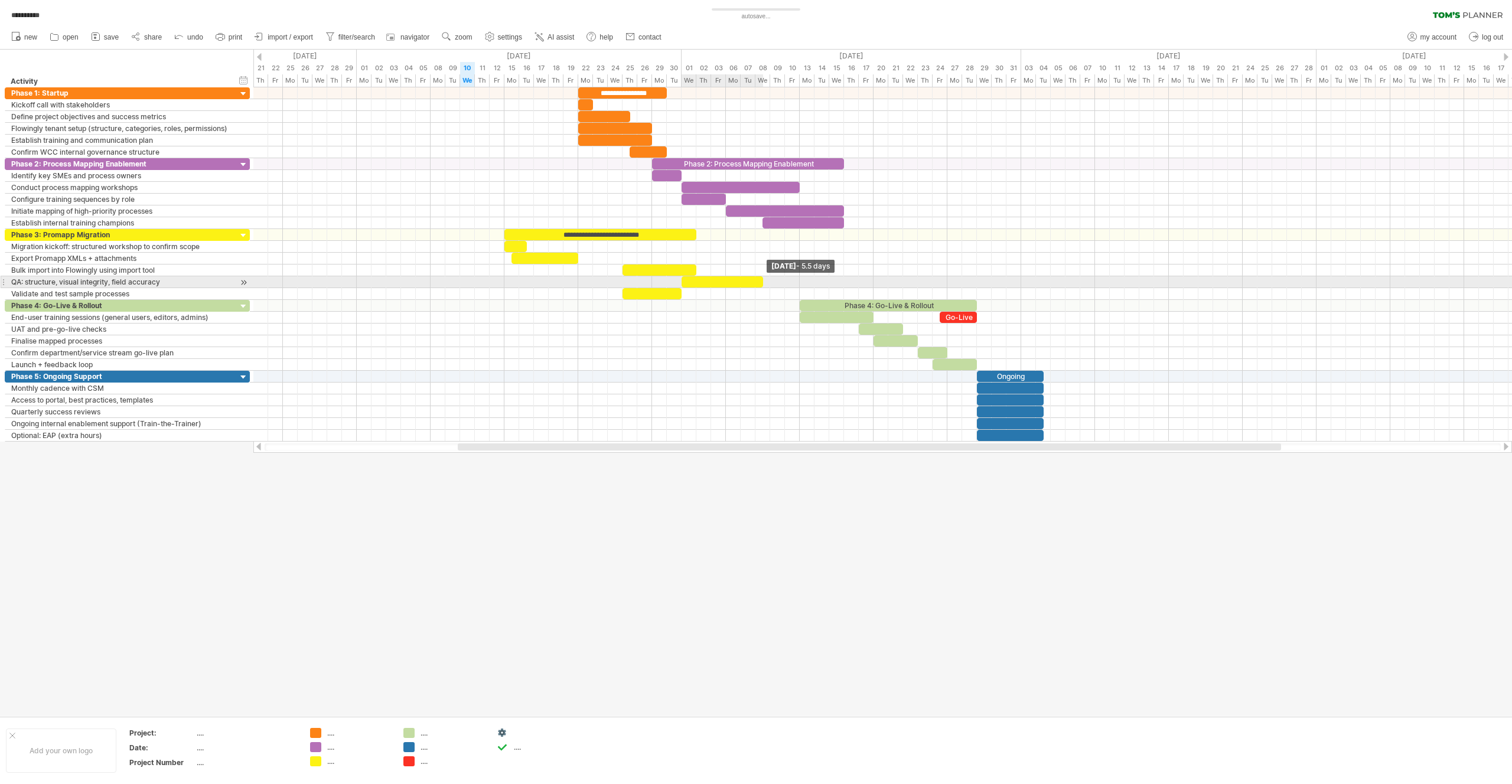
click at [763, 283] on span at bounding box center [763, 282] width 5 height 11
drag, startPoint x: 657, startPoint y: 294, endPoint x: 742, endPoint y: 292, distance: 85.0
click at [742, 292] on div at bounding box center [733, 293] width 59 height 11
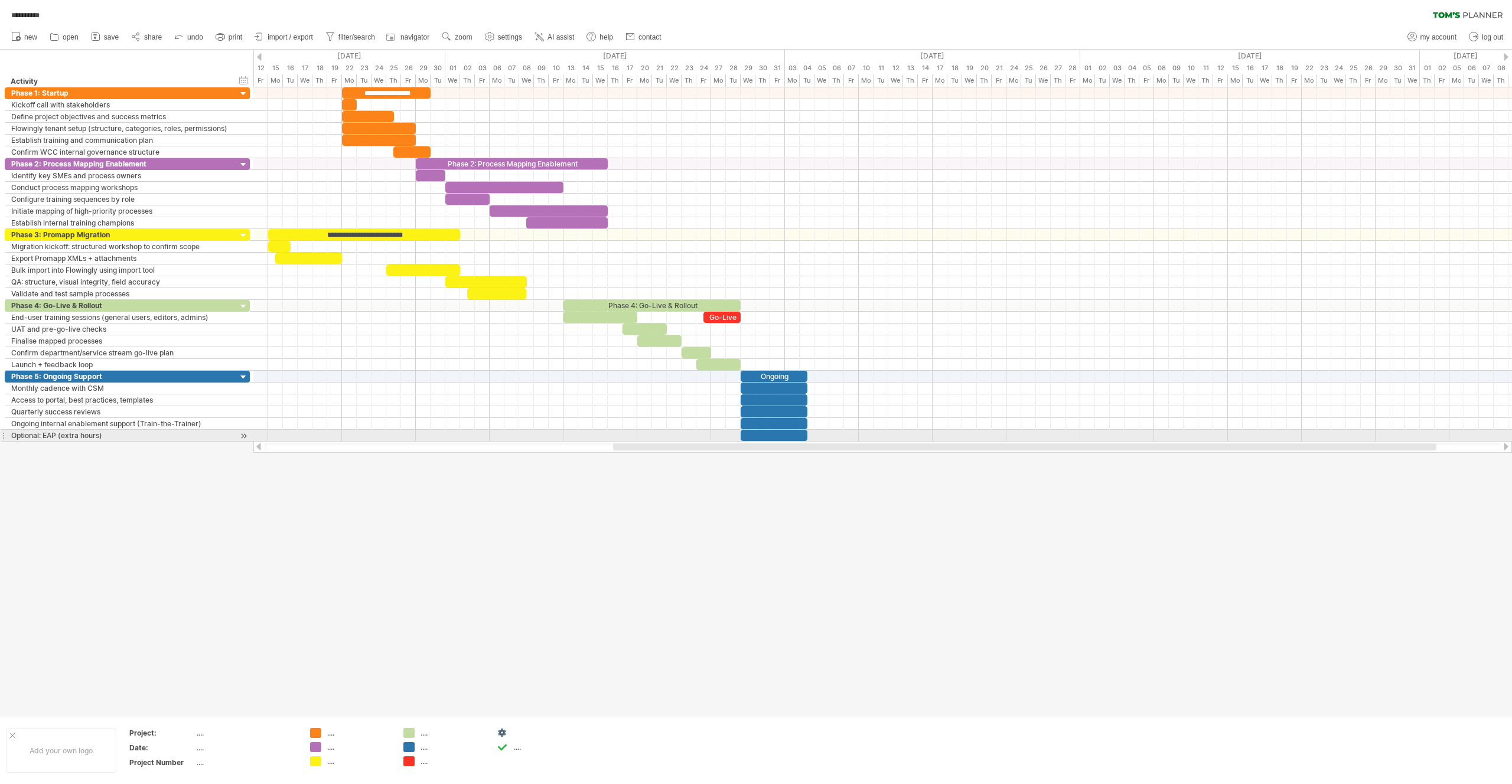
drag, startPoint x: 825, startPoint y: 445, endPoint x: 980, endPoint y: 441, distance: 155.1
click at [980, 441] on div at bounding box center [882, 447] width 1258 height 11
